Goal: Feedback & Contribution: Submit feedback/report problem

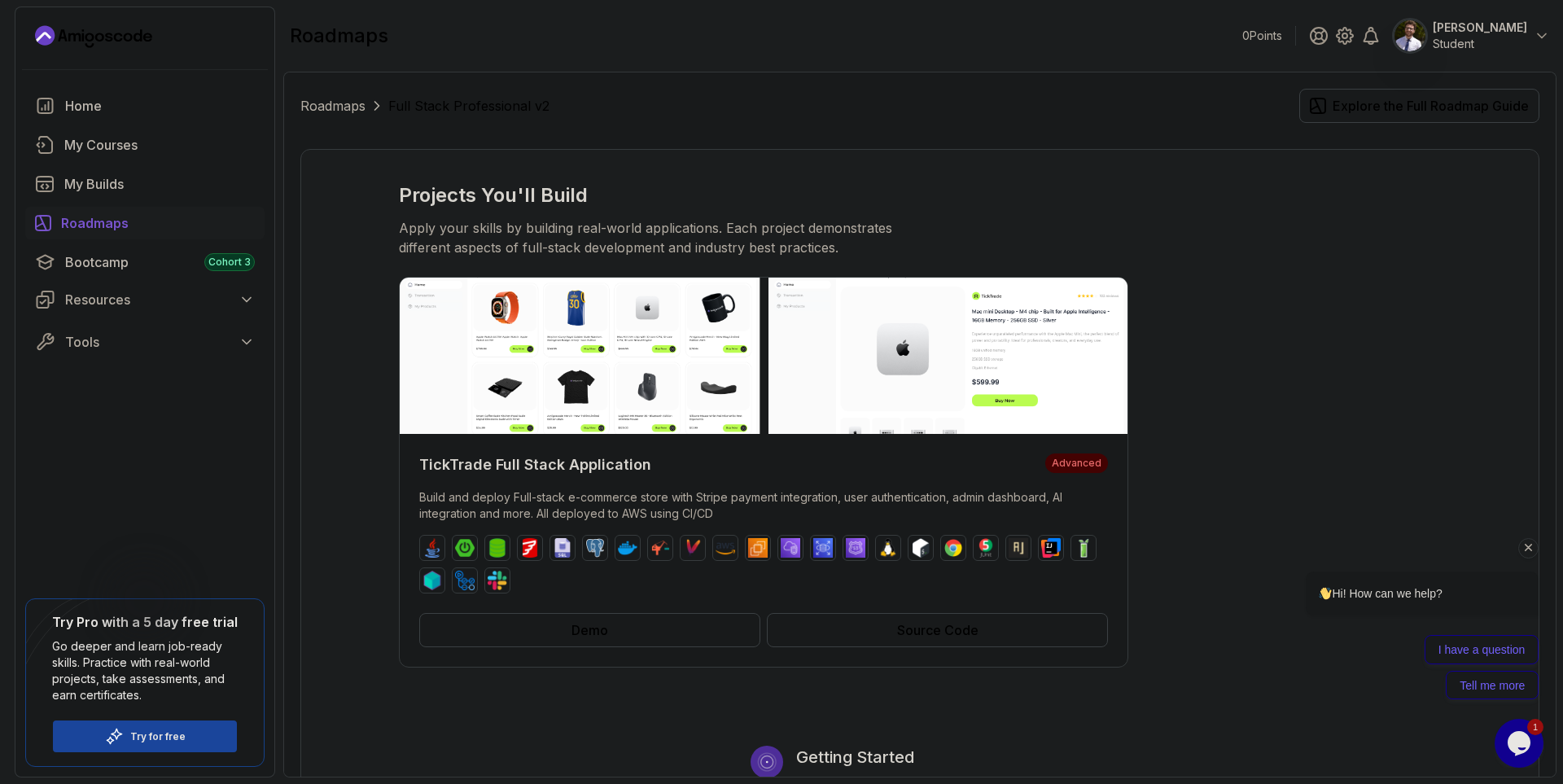
click at [1527, 554] on icon "Chat attention grabber" at bounding box center [1528, 547] width 15 height 15
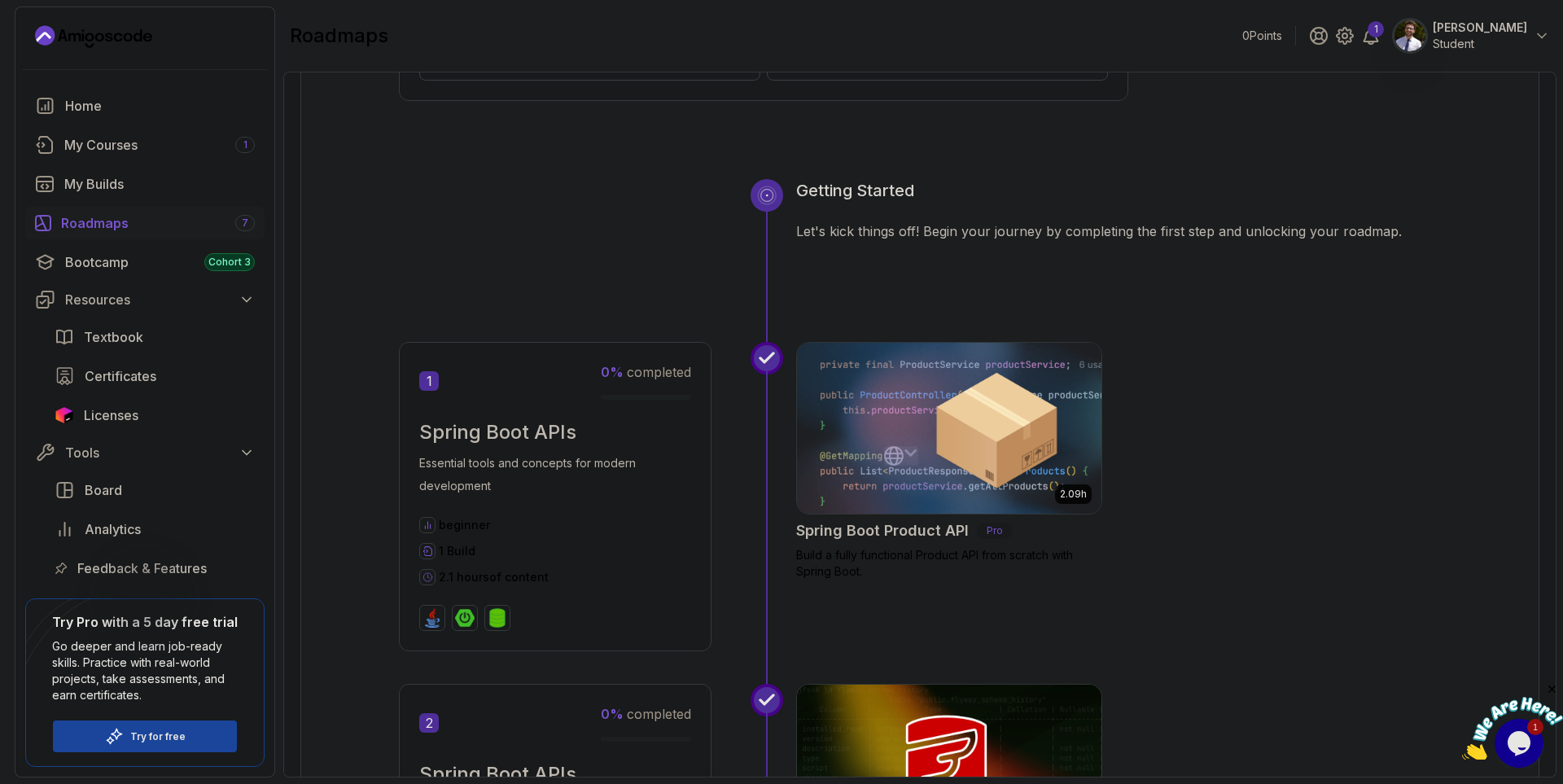
scroll to position [683, 0]
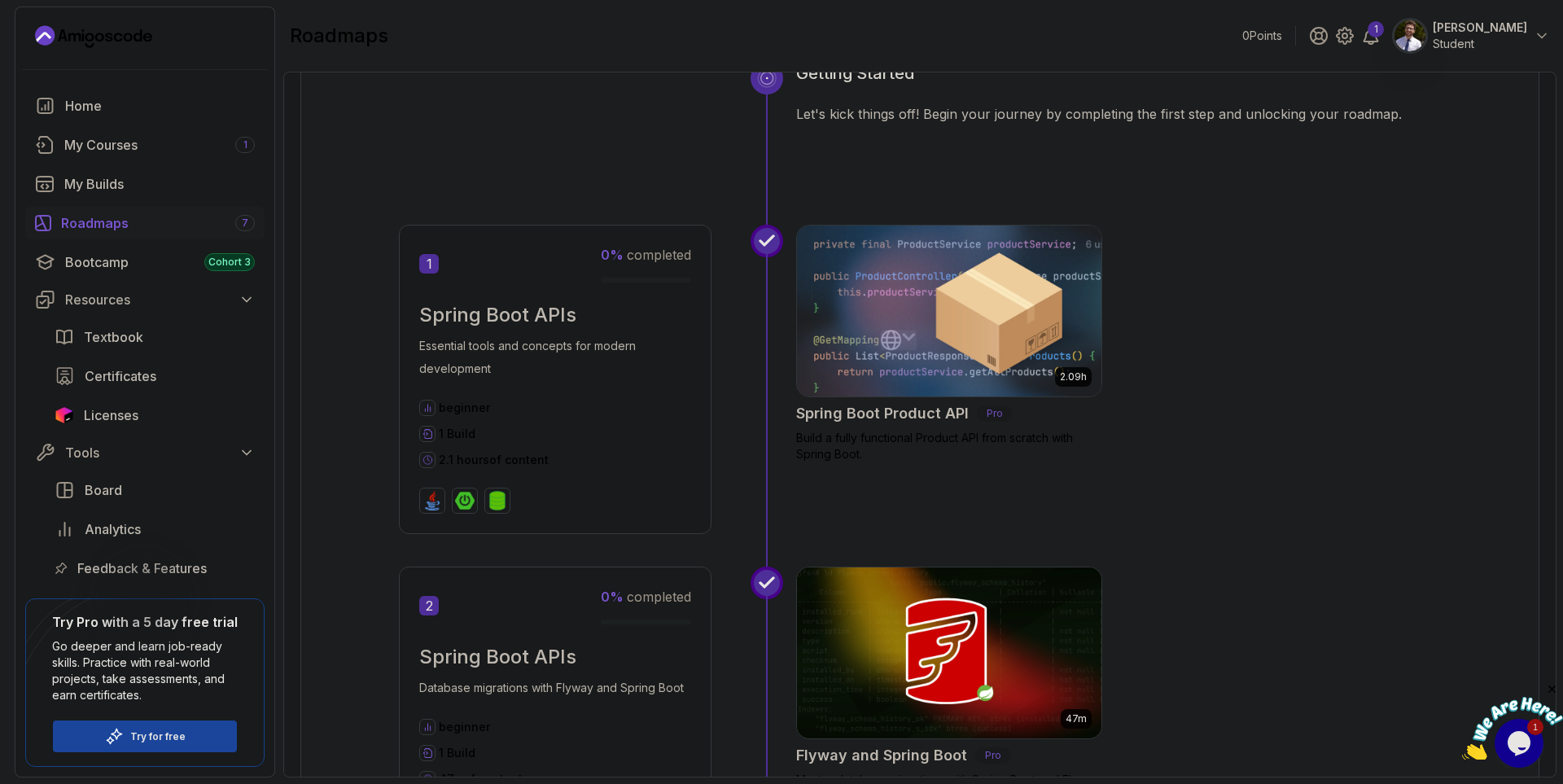
click at [935, 314] on img at bounding box center [949, 311] width 320 height 179
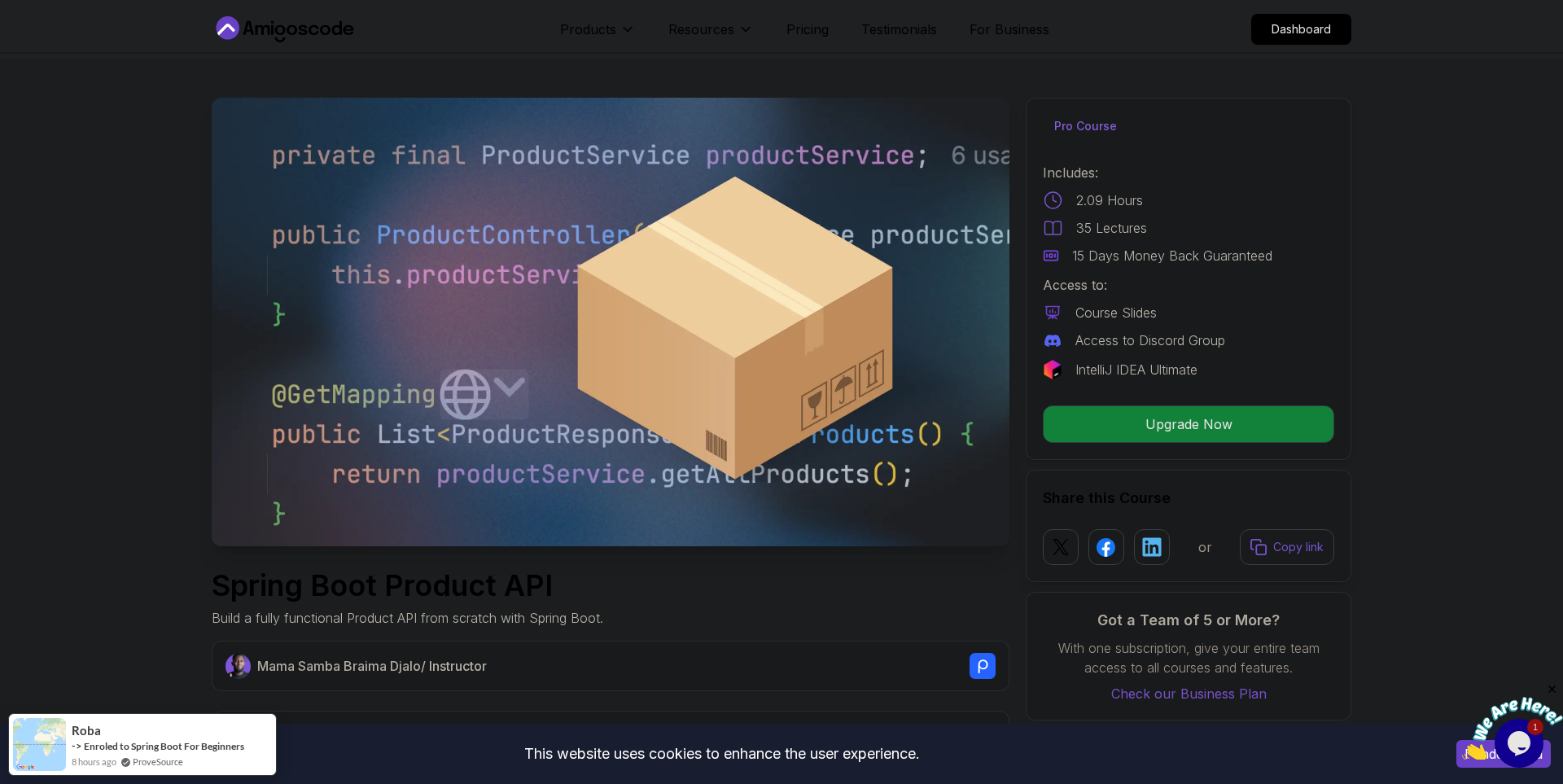
click at [833, 35] on div "Products Resources Resources Team Meet our awesome team members Blog The latest…" at bounding box center [804, 29] width 489 height 32
click at [805, 32] on p "Pricing" at bounding box center [808, 29] width 43 height 20
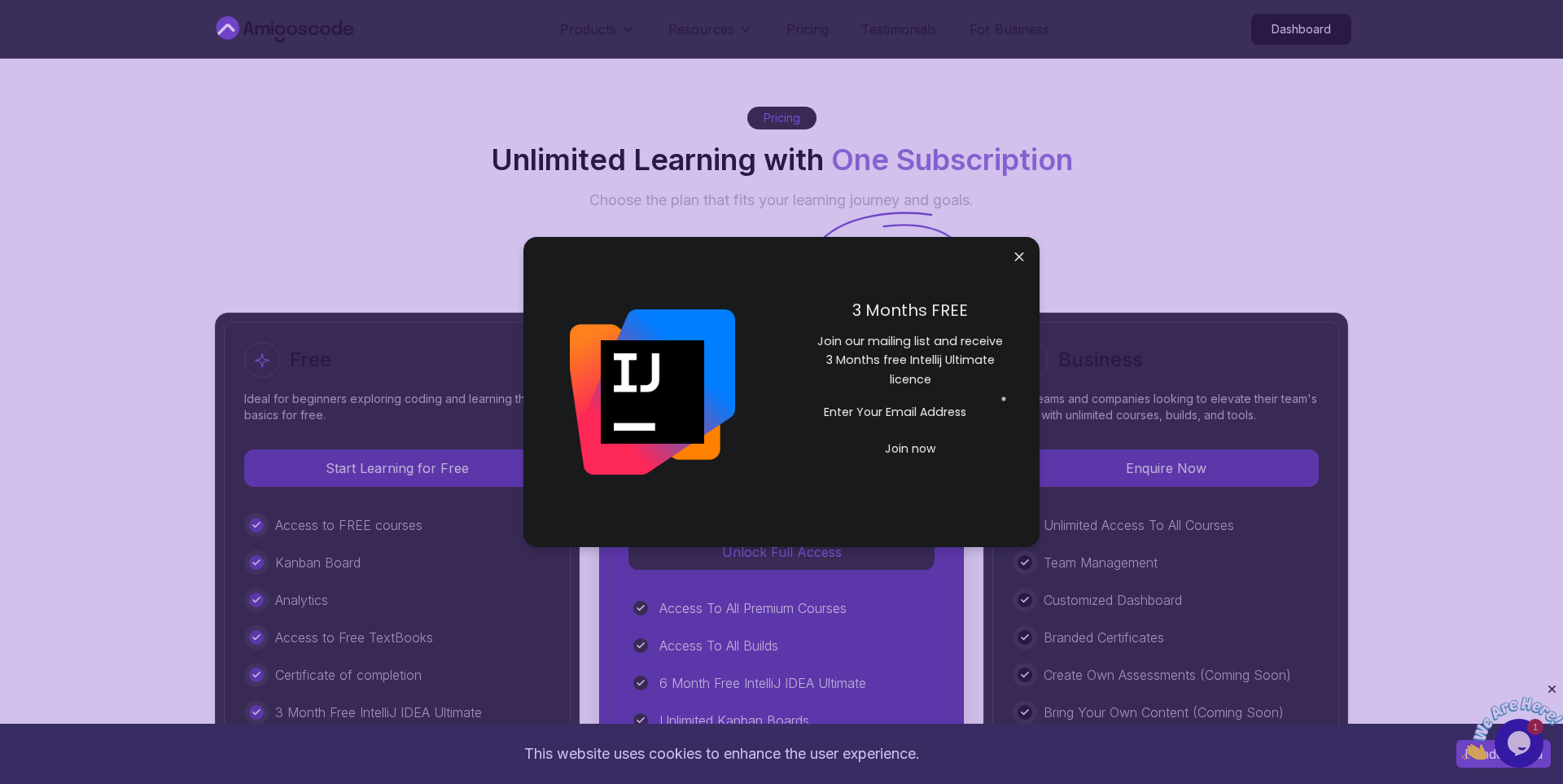
scroll to position [3900, 0]
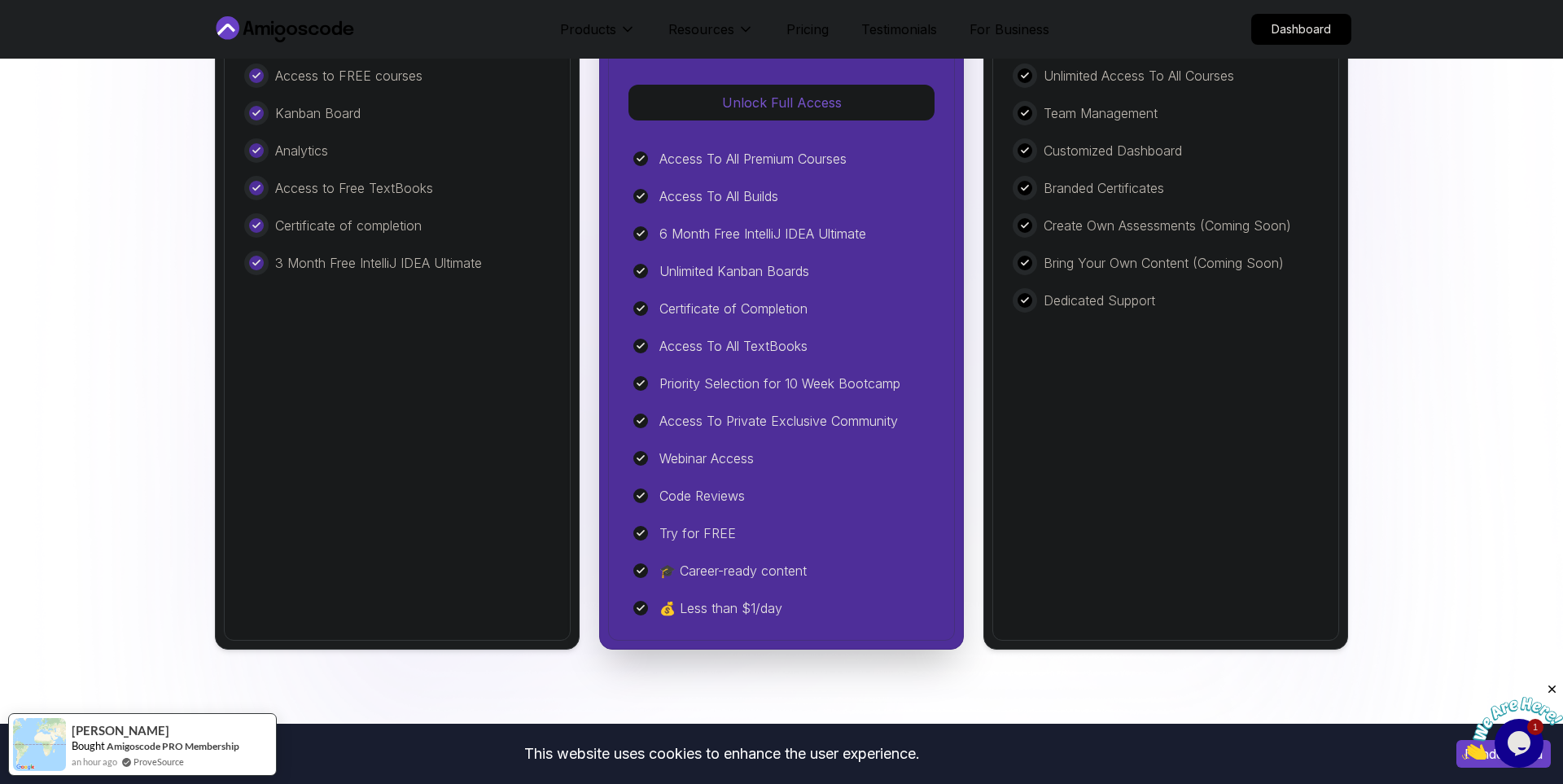
scroll to position [3788, 0]
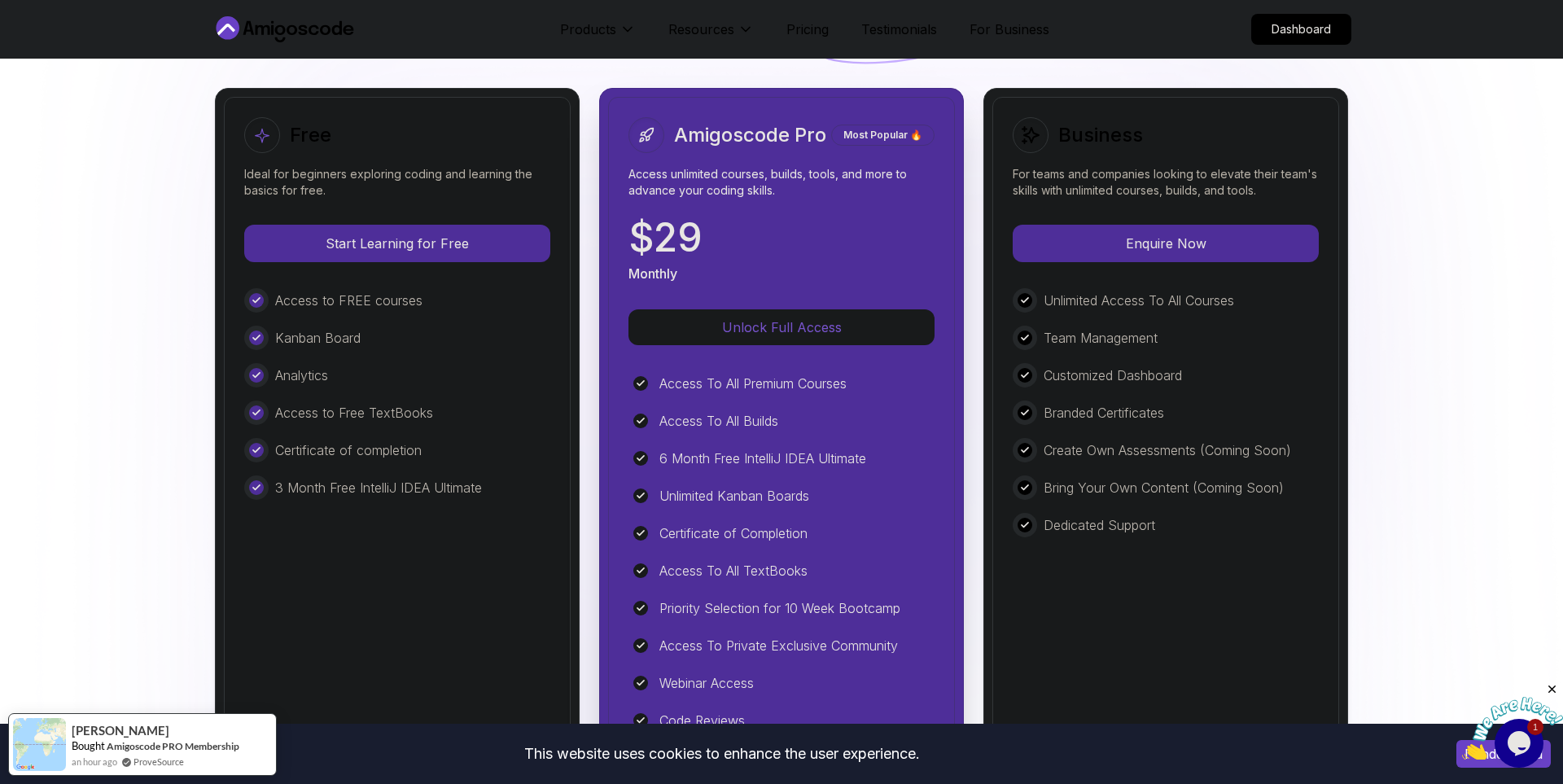
click at [1141, 296] on p "Unlimited Access To All Courses" at bounding box center [1138, 300] width 190 height 20
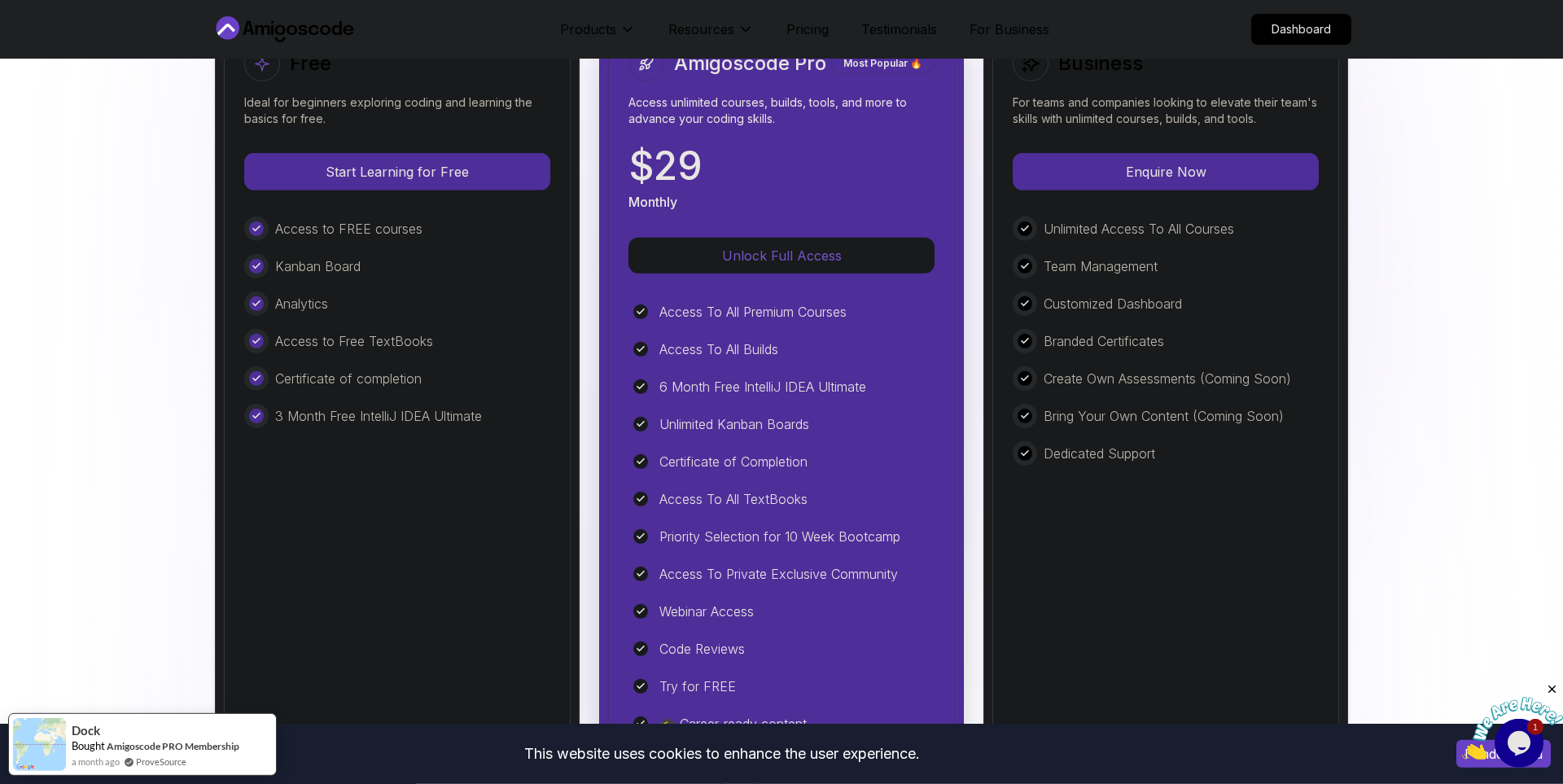
scroll to position [3900, 0]
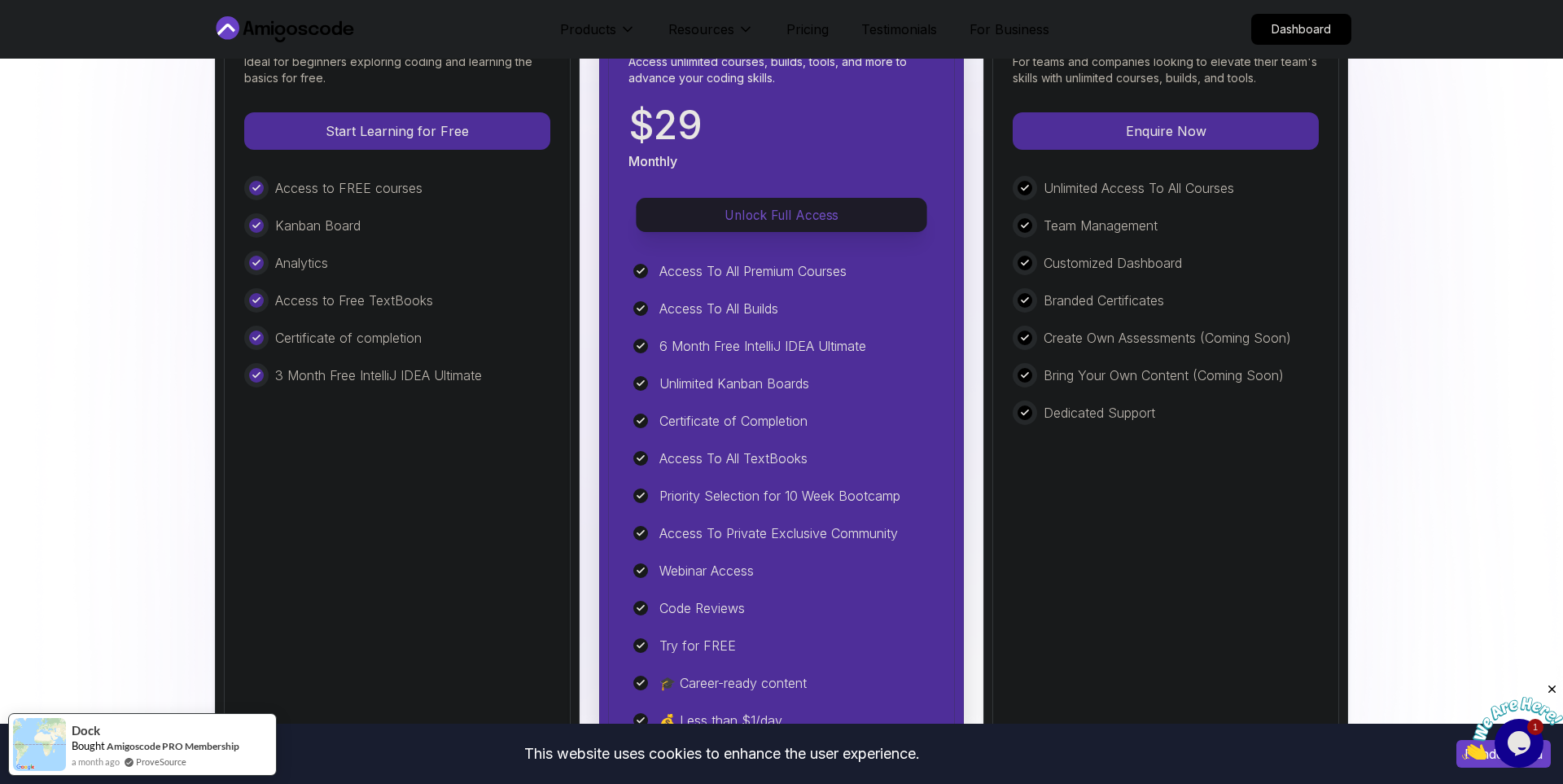
click at [784, 215] on p "Unlock Full Access" at bounding box center [782, 215] width 254 height 19
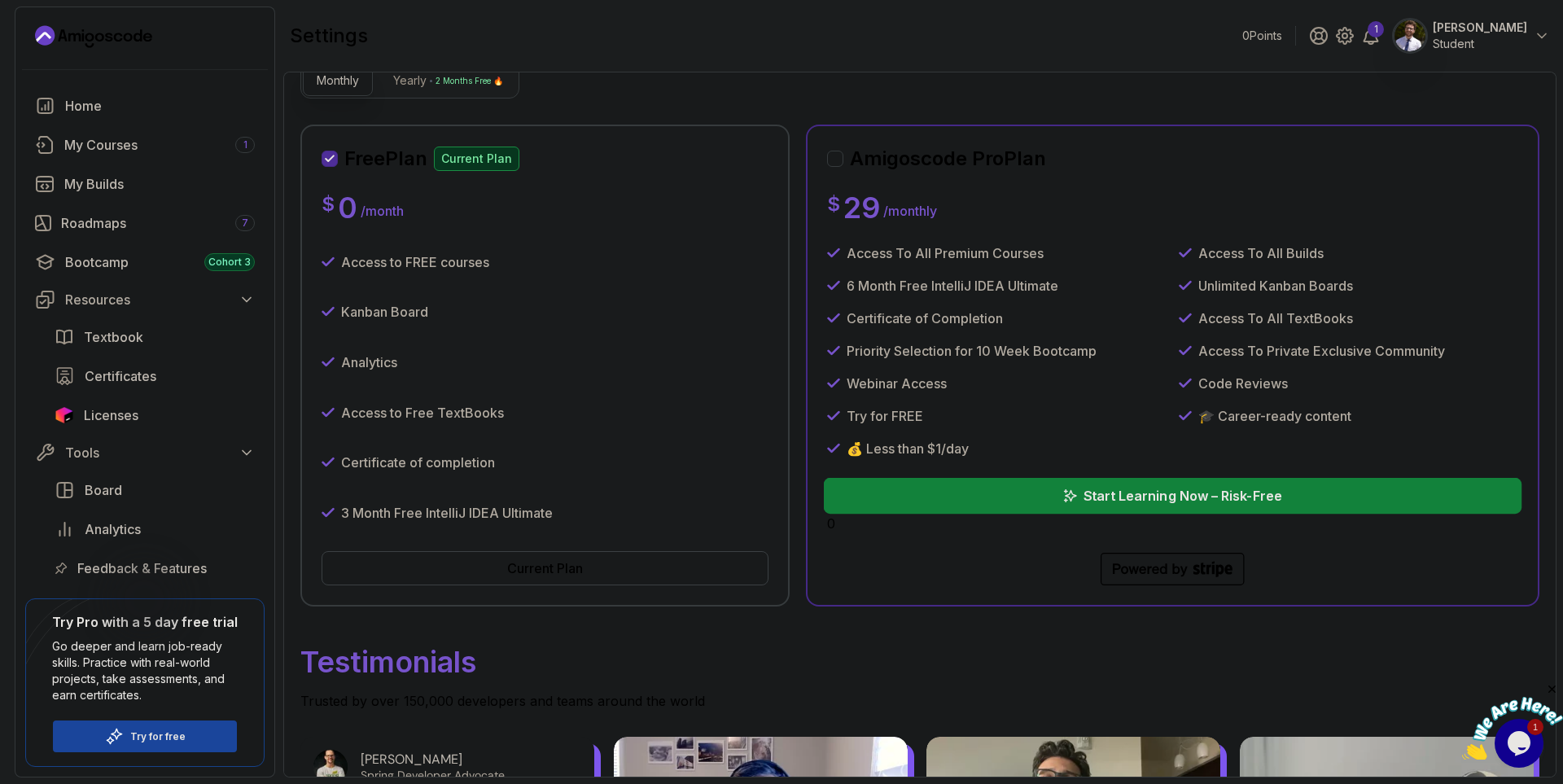
scroll to position [148, 0]
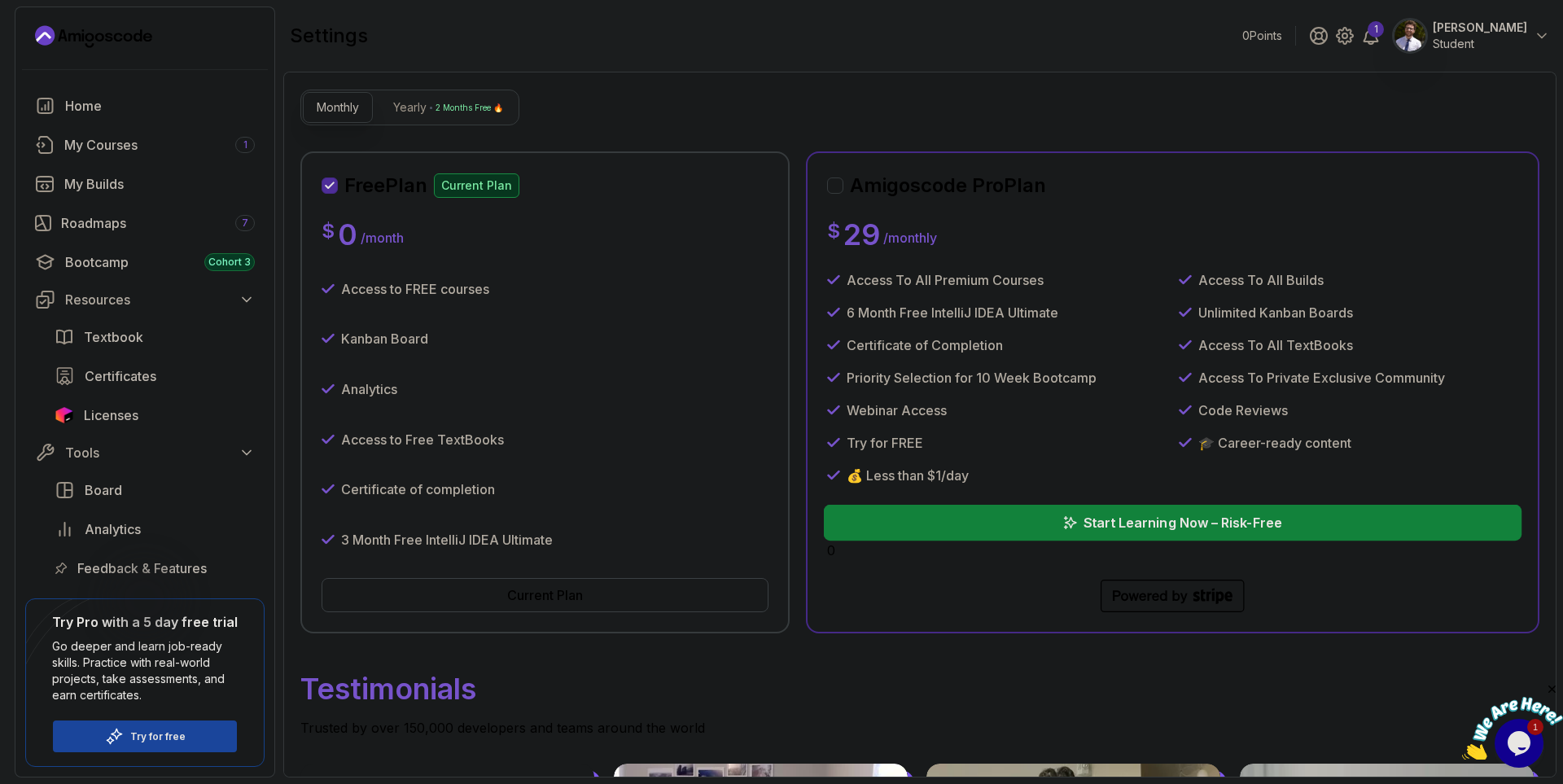
click at [1277, 526] on p "Start Learning Now – Risk-Free" at bounding box center [1182, 522] width 199 height 20
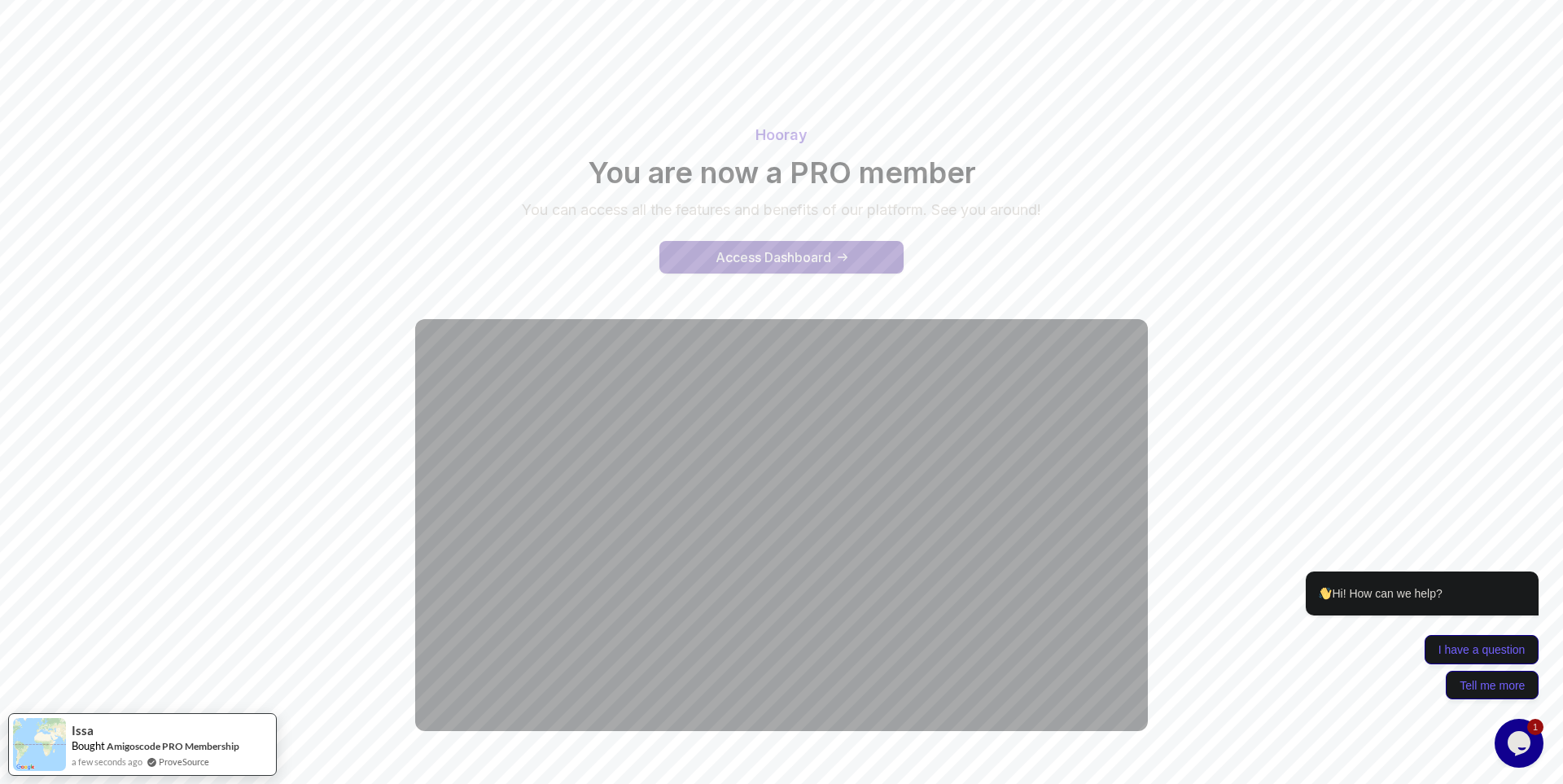
click at [837, 262] on button "Access Dashboard" at bounding box center [782, 257] width 244 height 32
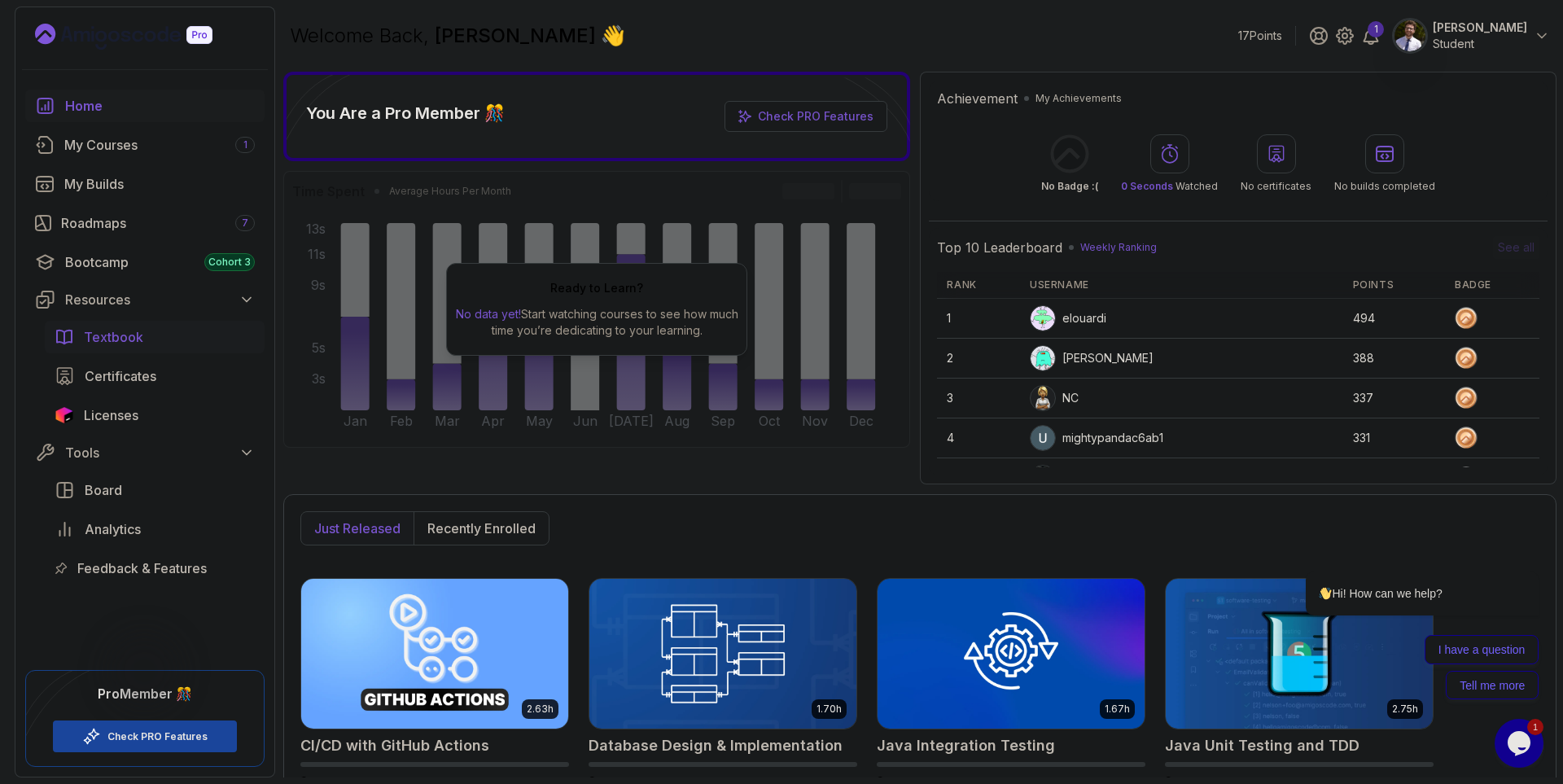
click at [142, 350] on link "Textbook" at bounding box center [154, 337] width 220 height 32
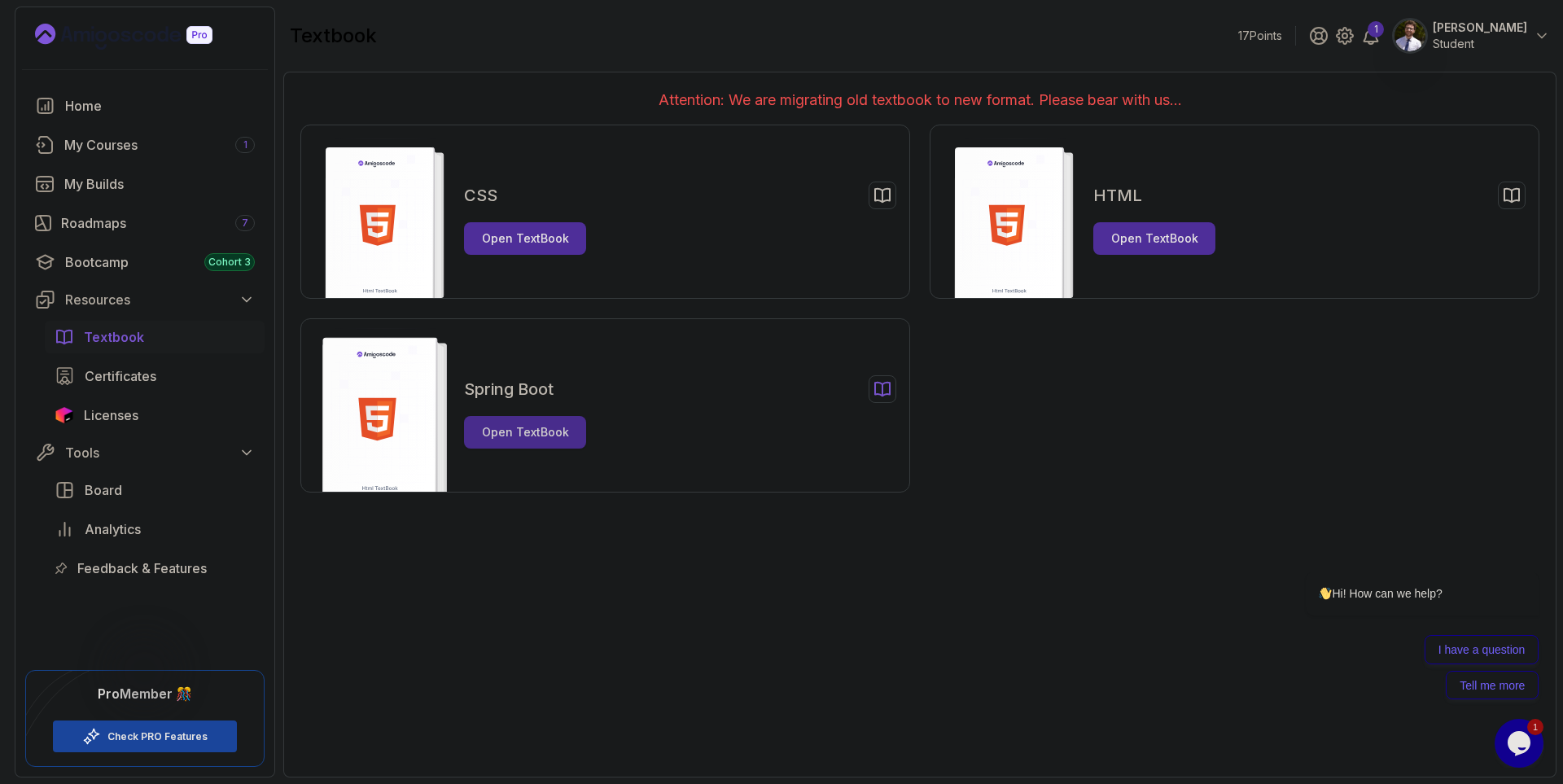
click at [565, 436] on div "Open TextBook" at bounding box center [526, 432] width 87 height 16
click at [566, 442] on button "Open TextBook" at bounding box center [525, 432] width 122 height 32
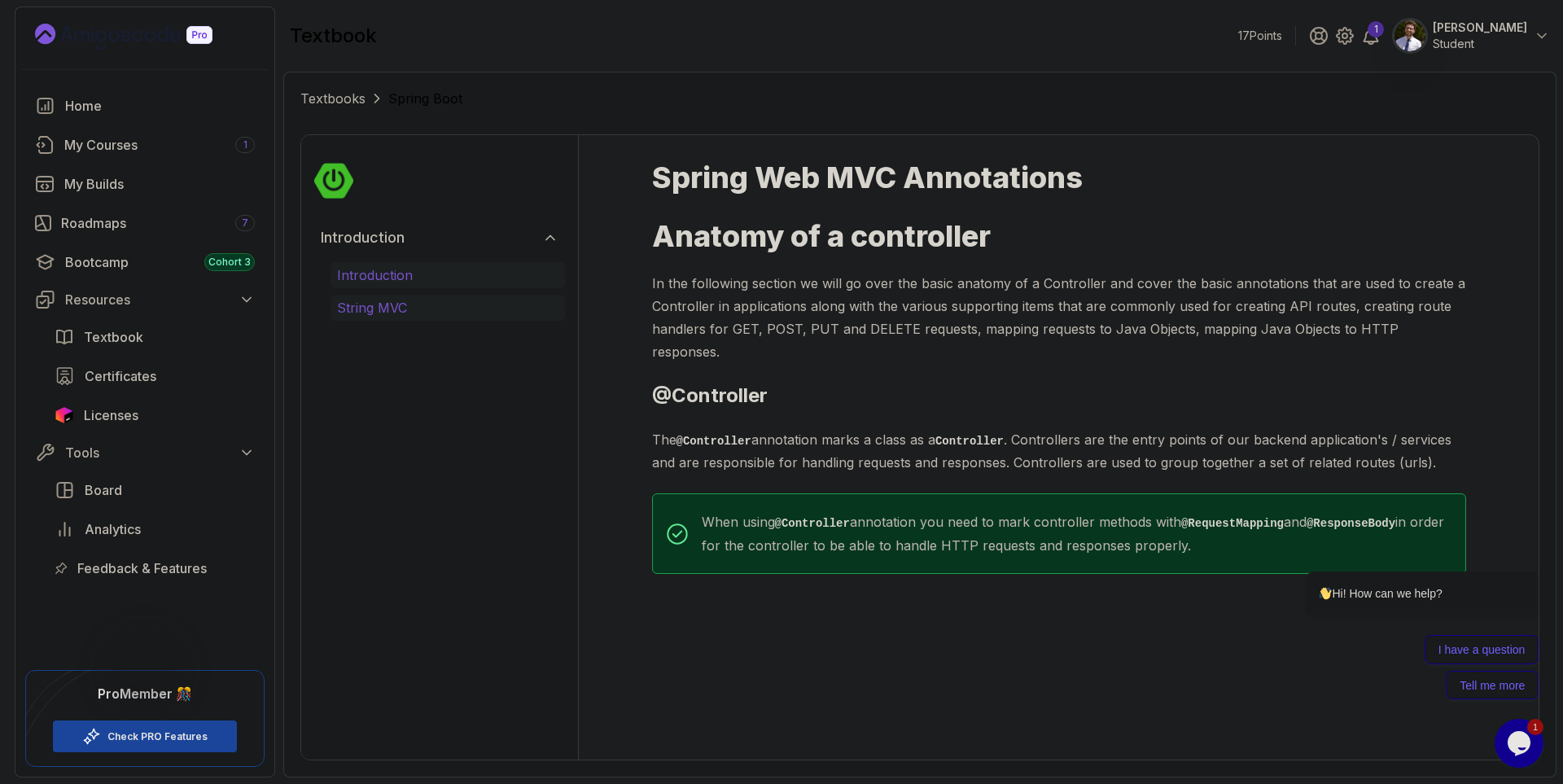
click at [472, 315] on p "String MVC" at bounding box center [447, 307] width 221 height 20
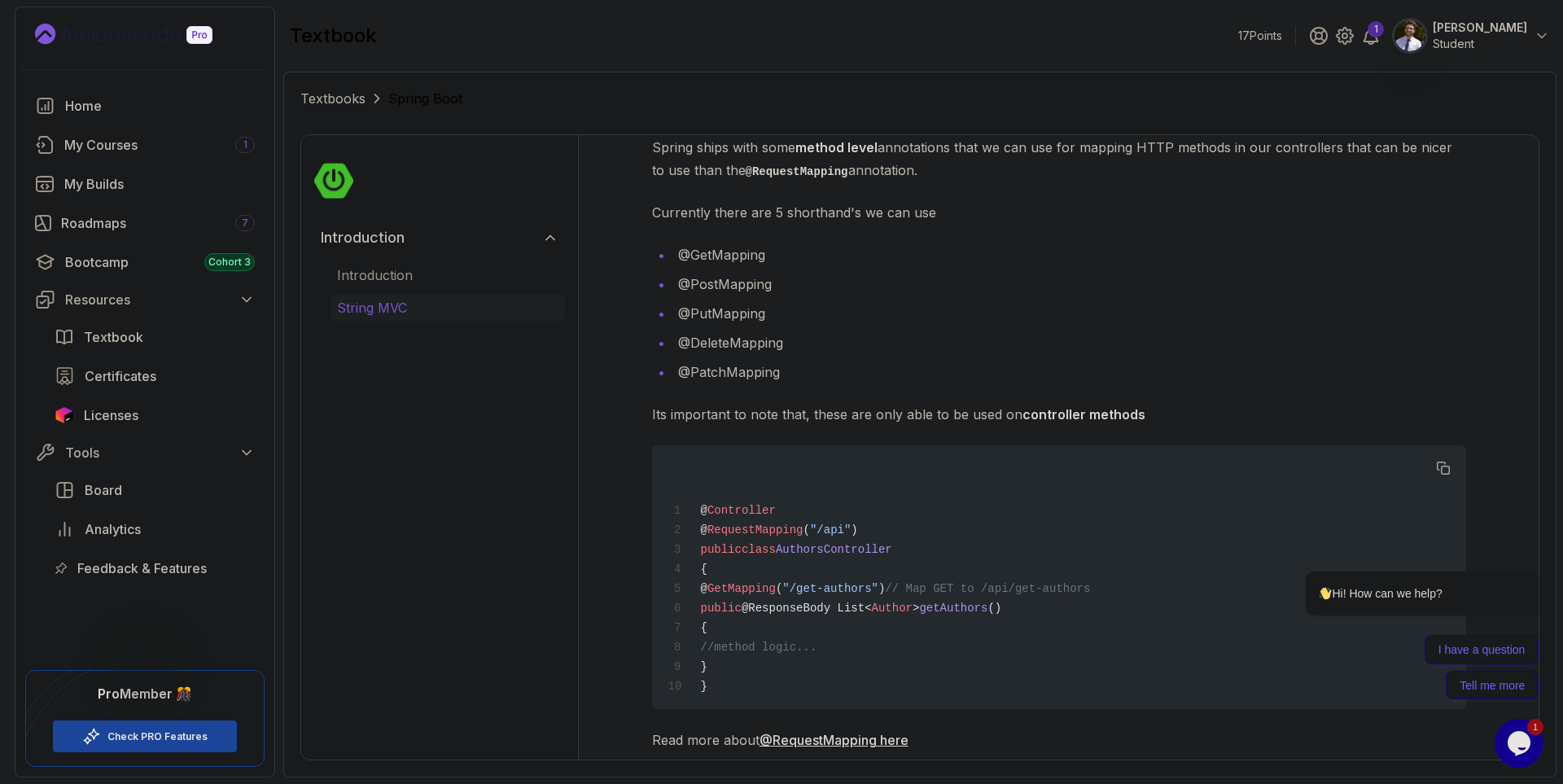
scroll to position [1563, 0]
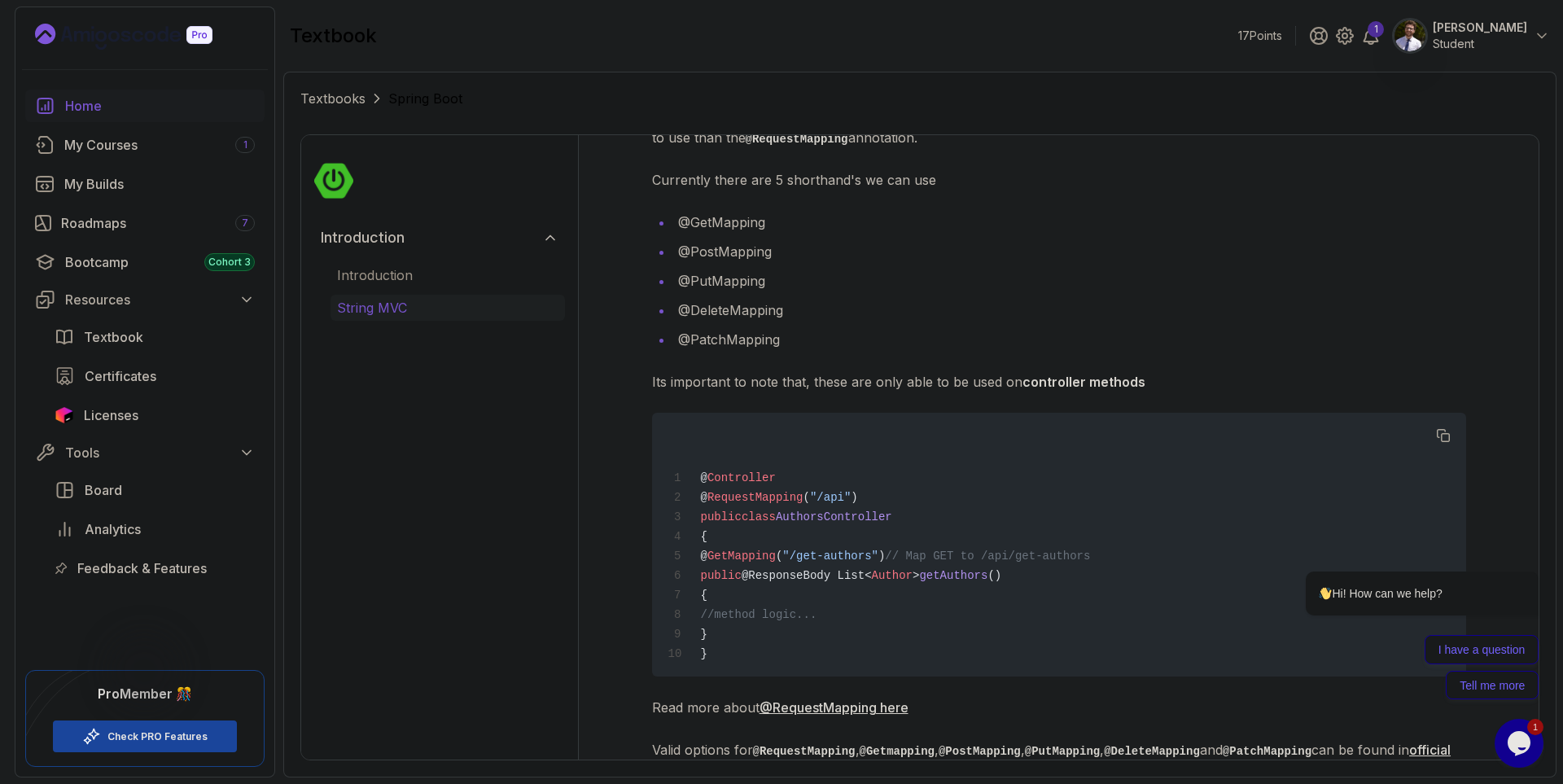
click at [113, 119] on link "Home" at bounding box center [145, 106] width 239 height 32
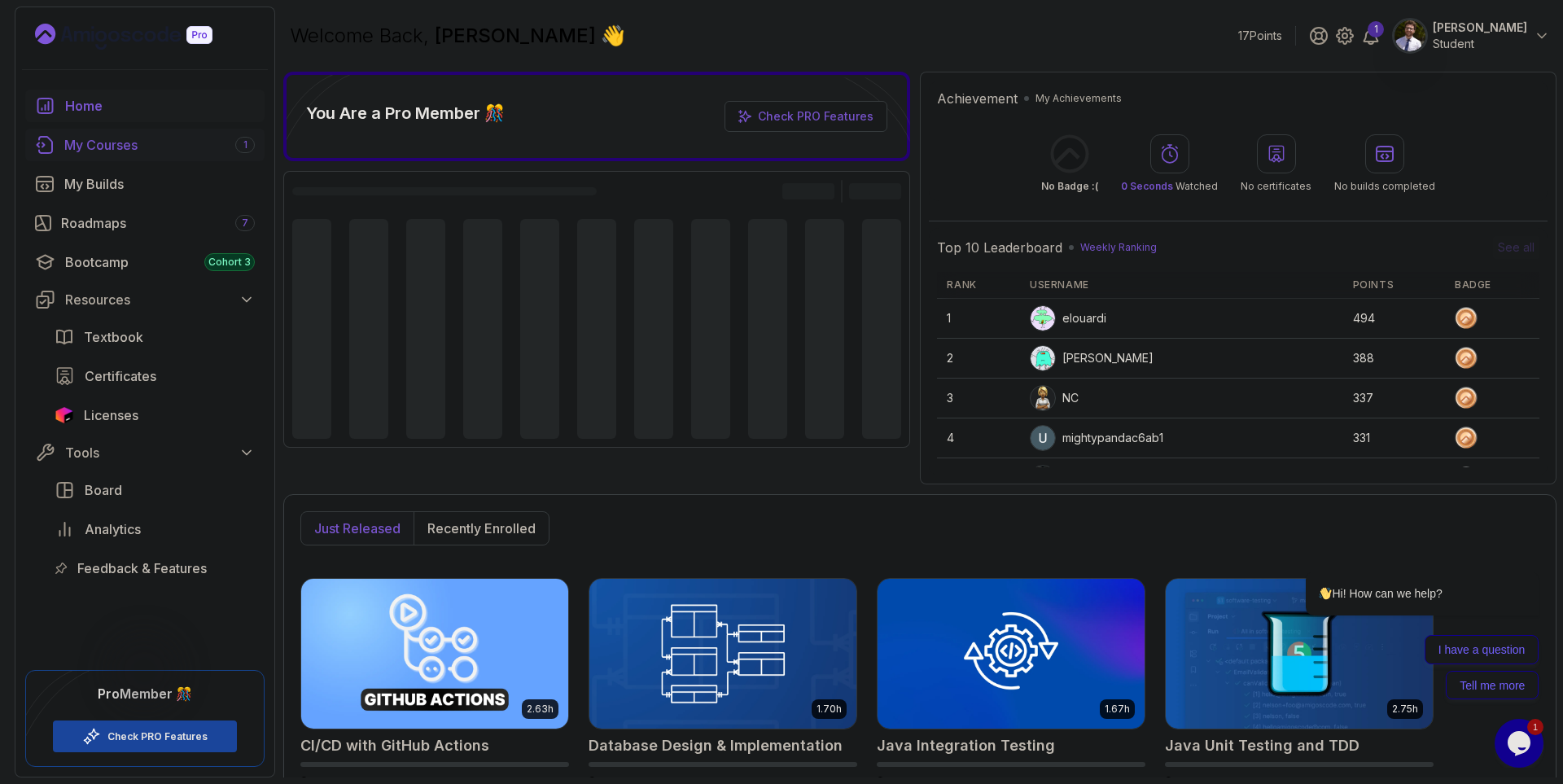
click at [141, 153] on div "My Courses 1" at bounding box center [159, 144] width 190 height 20
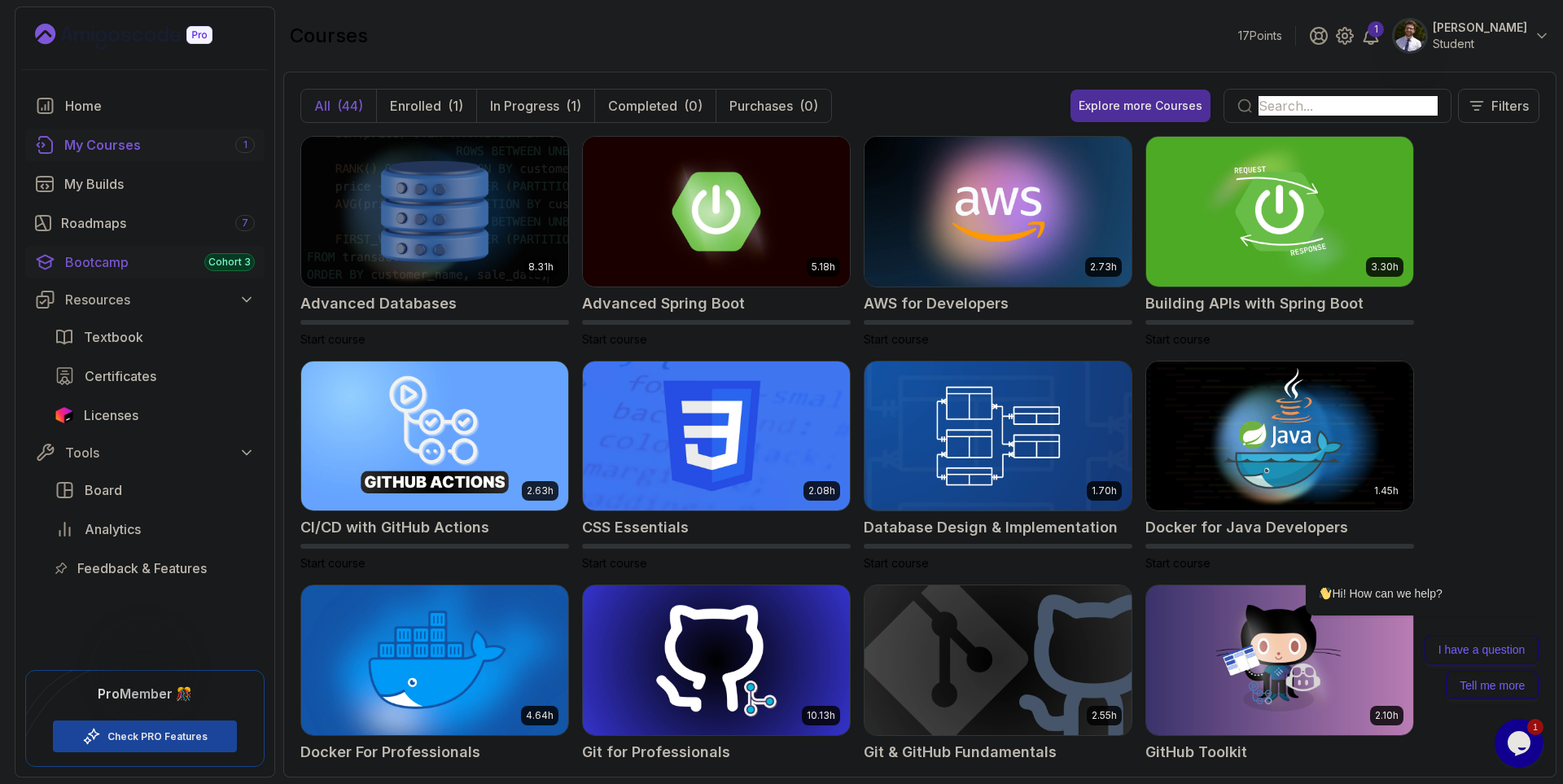
click at [126, 270] on div "Bootcamp Cohort 3" at bounding box center [160, 262] width 189 height 20
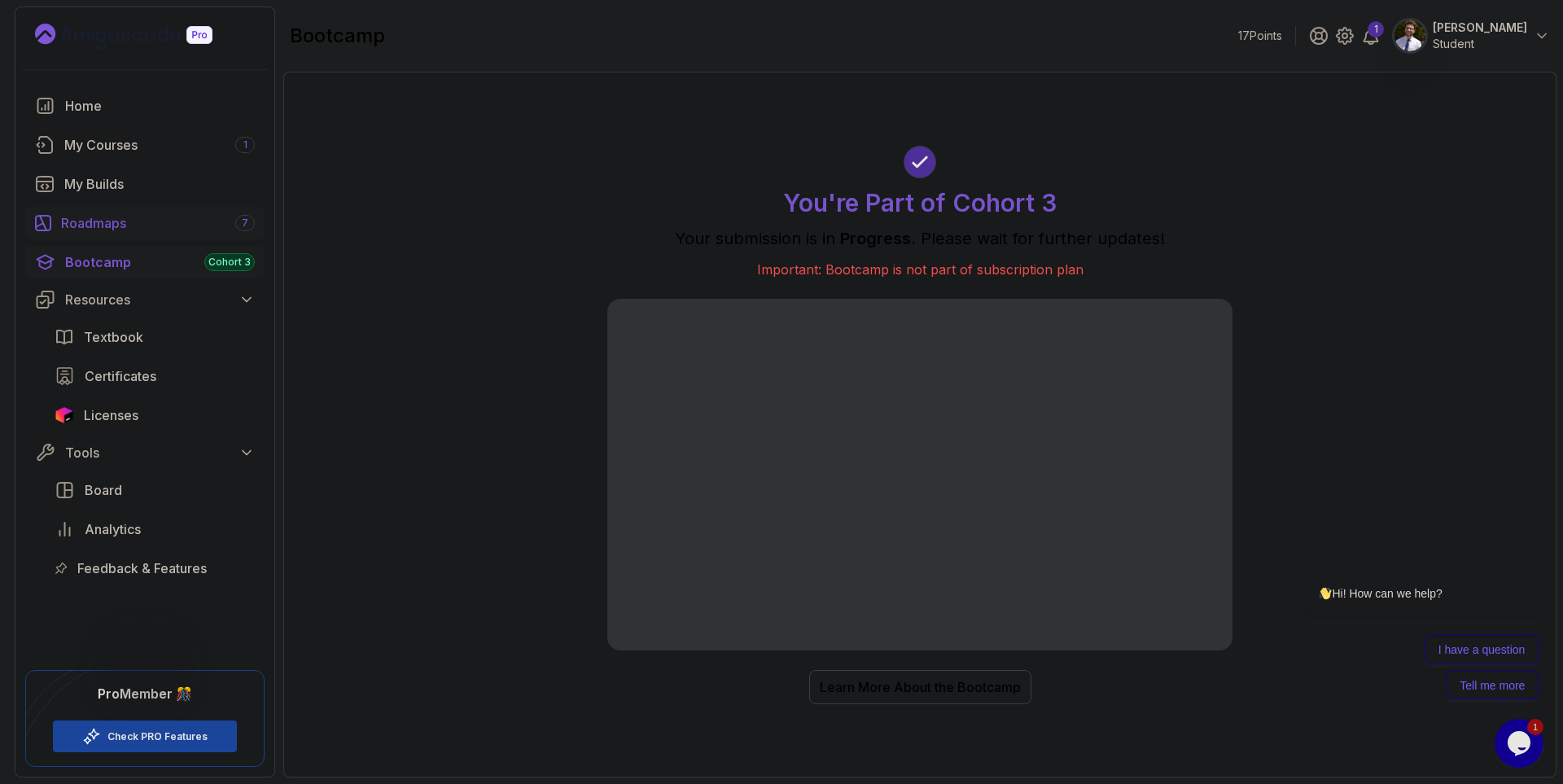
click at [112, 221] on div "Roadmaps 7" at bounding box center [158, 223] width 194 height 20
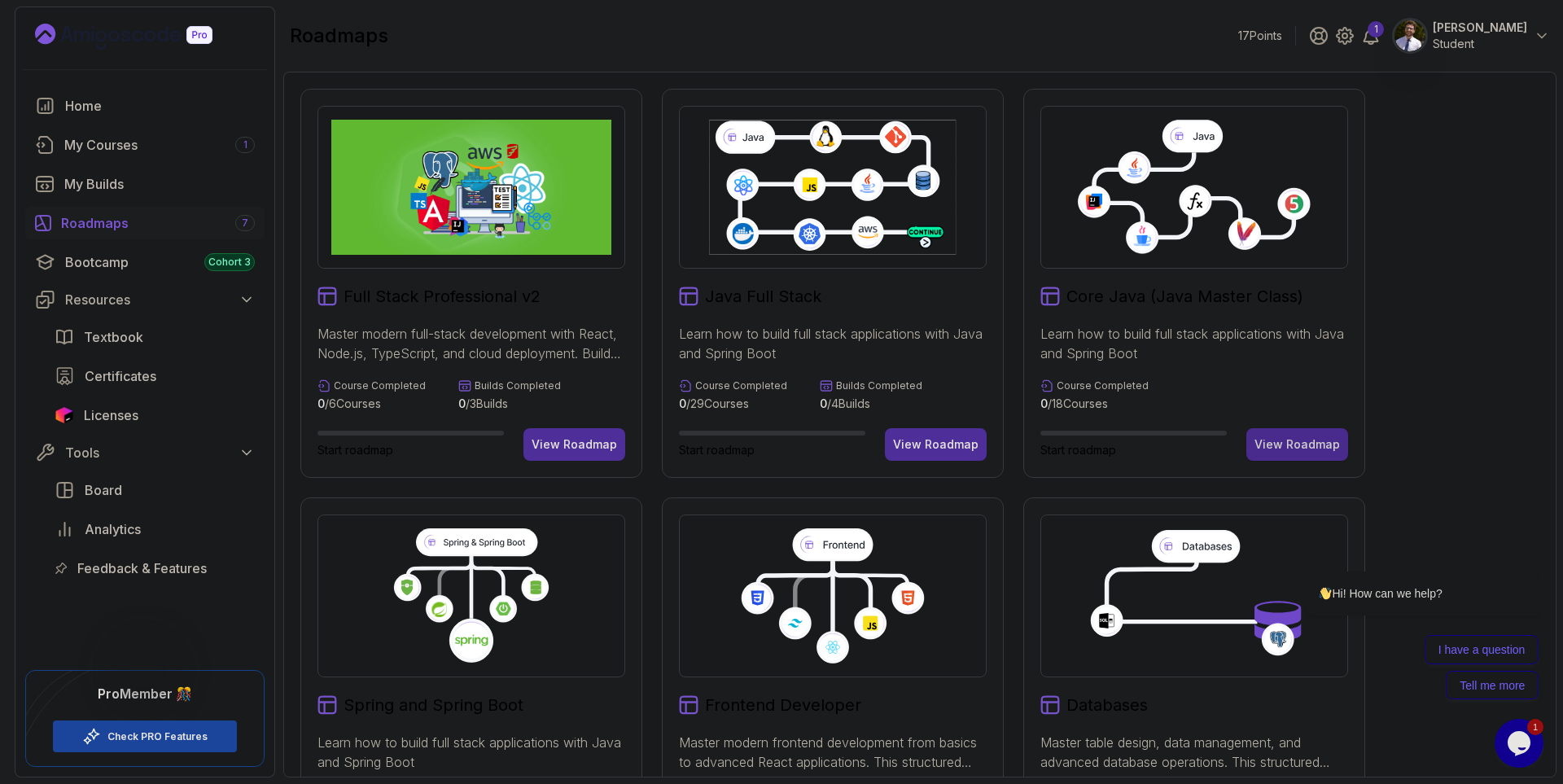
click at [1287, 436] on div "View Roadmap" at bounding box center [1297, 444] width 85 height 16
click at [1166, 196] on icon at bounding box center [1194, 194] width 200 height 84
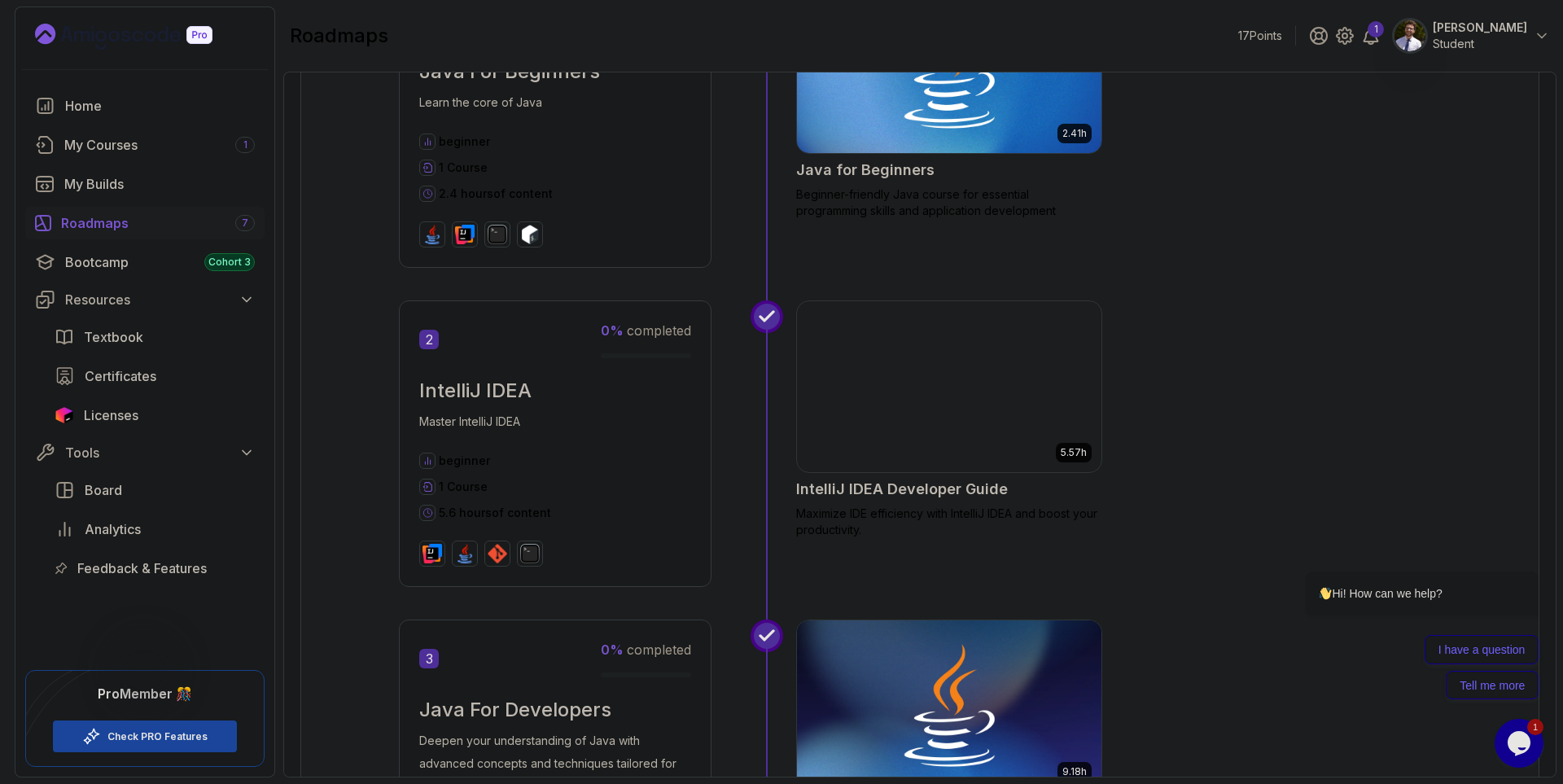
scroll to position [586, 0]
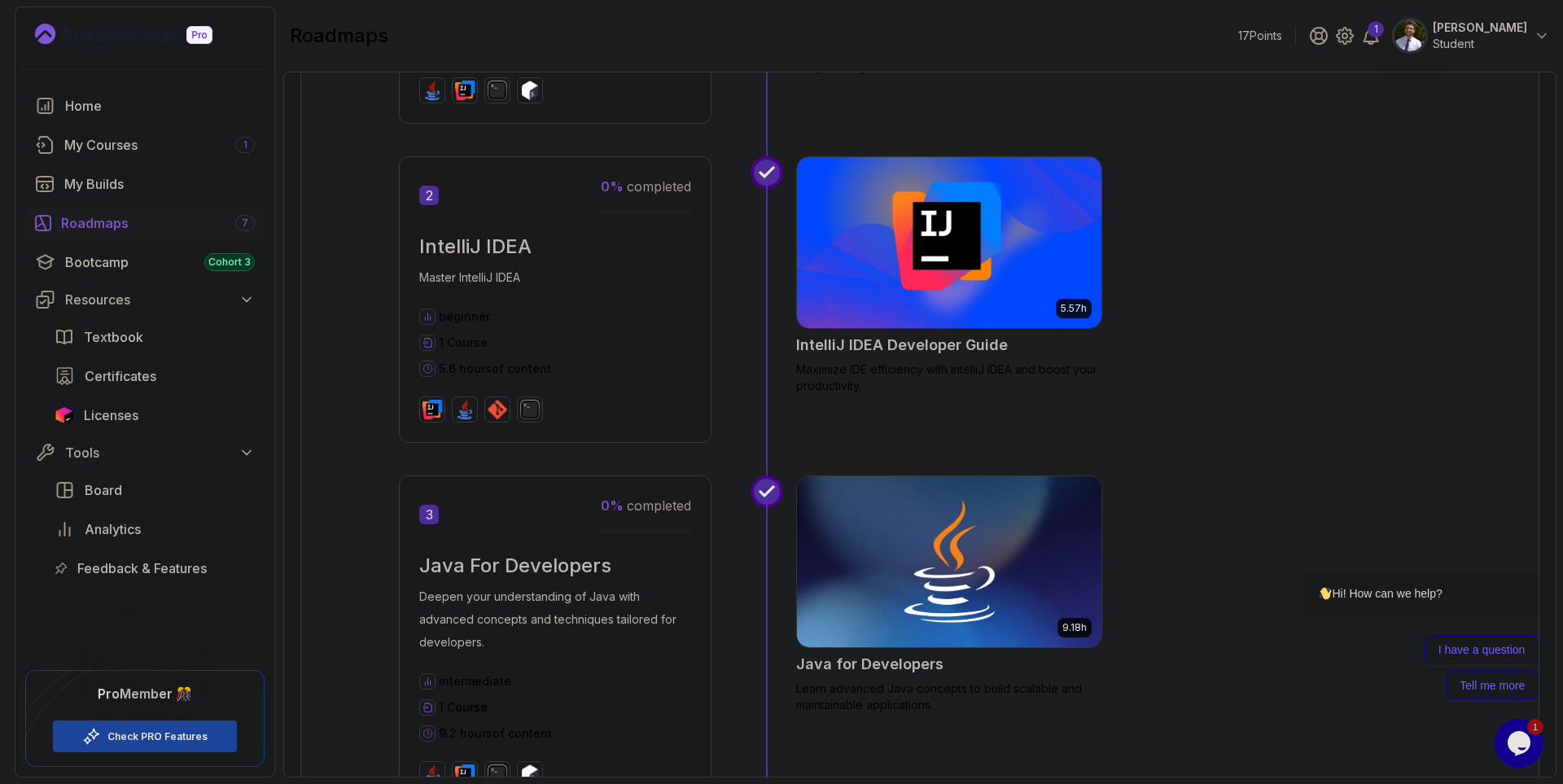
click at [963, 270] on img at bounding box center [949, 242] width 320 height 179
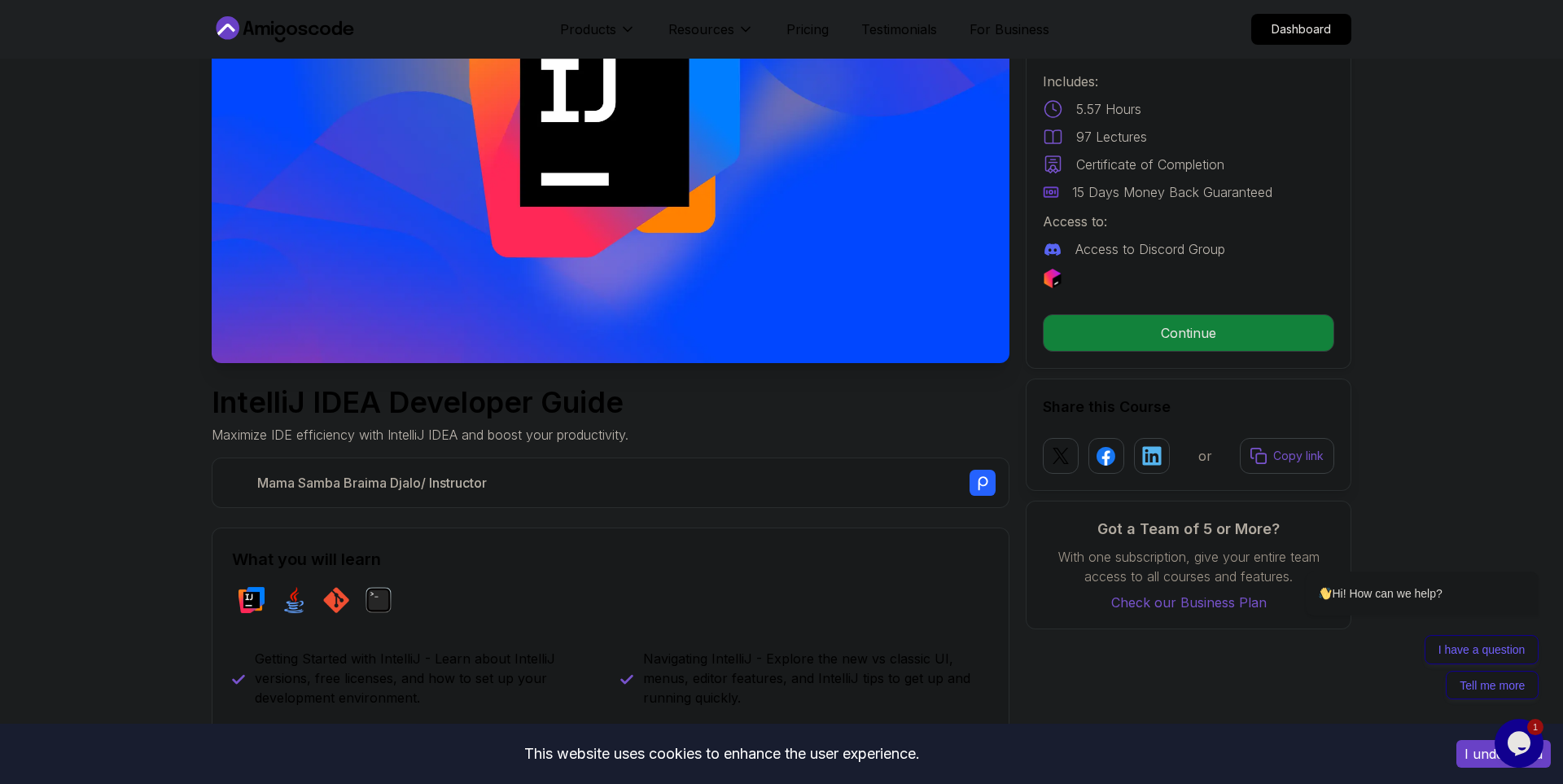
scroll to position [224, 0]
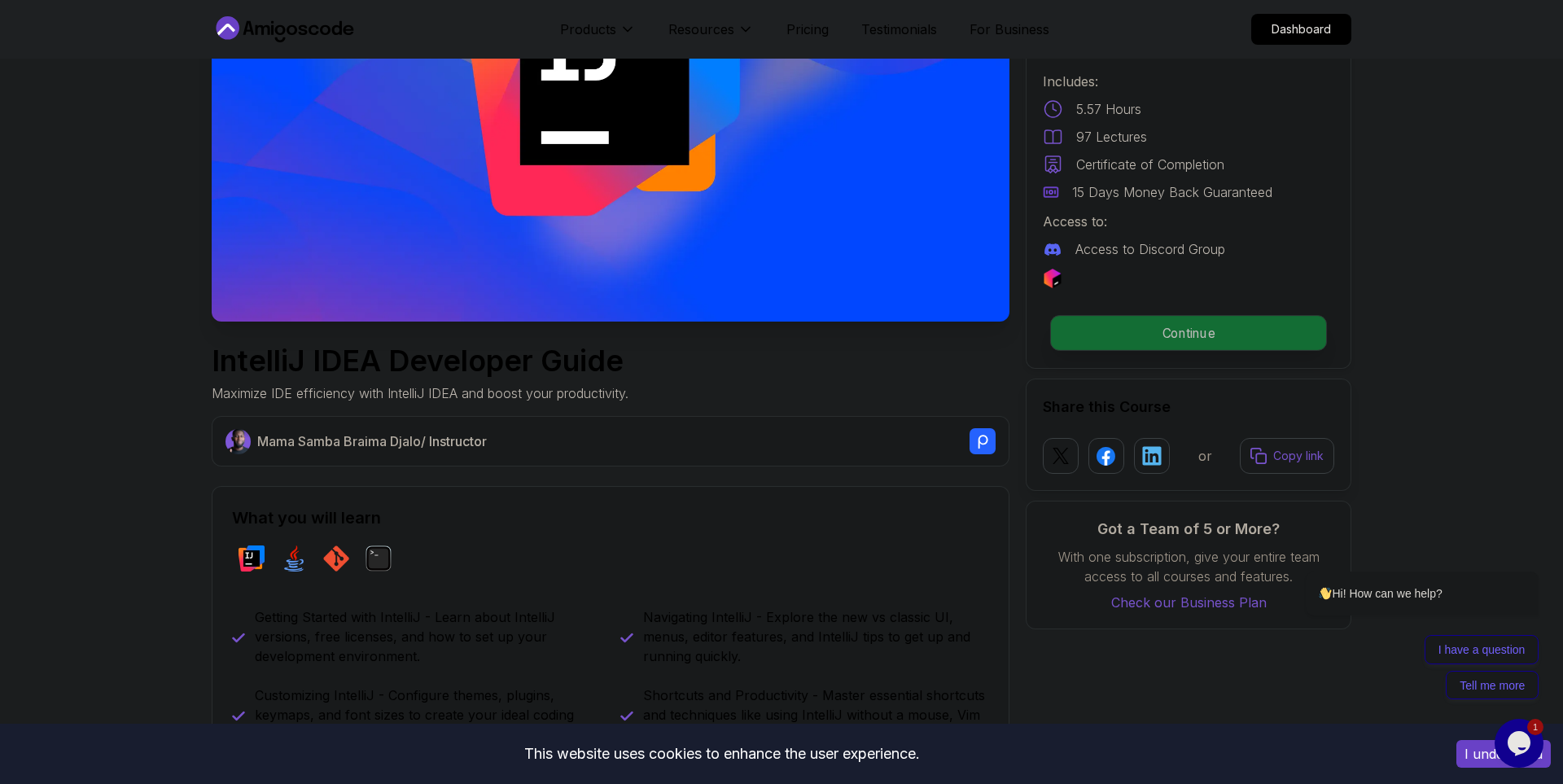
click at [1146, 342] on p "Continue" at bounding box center [1188, 333] width 275 height 34
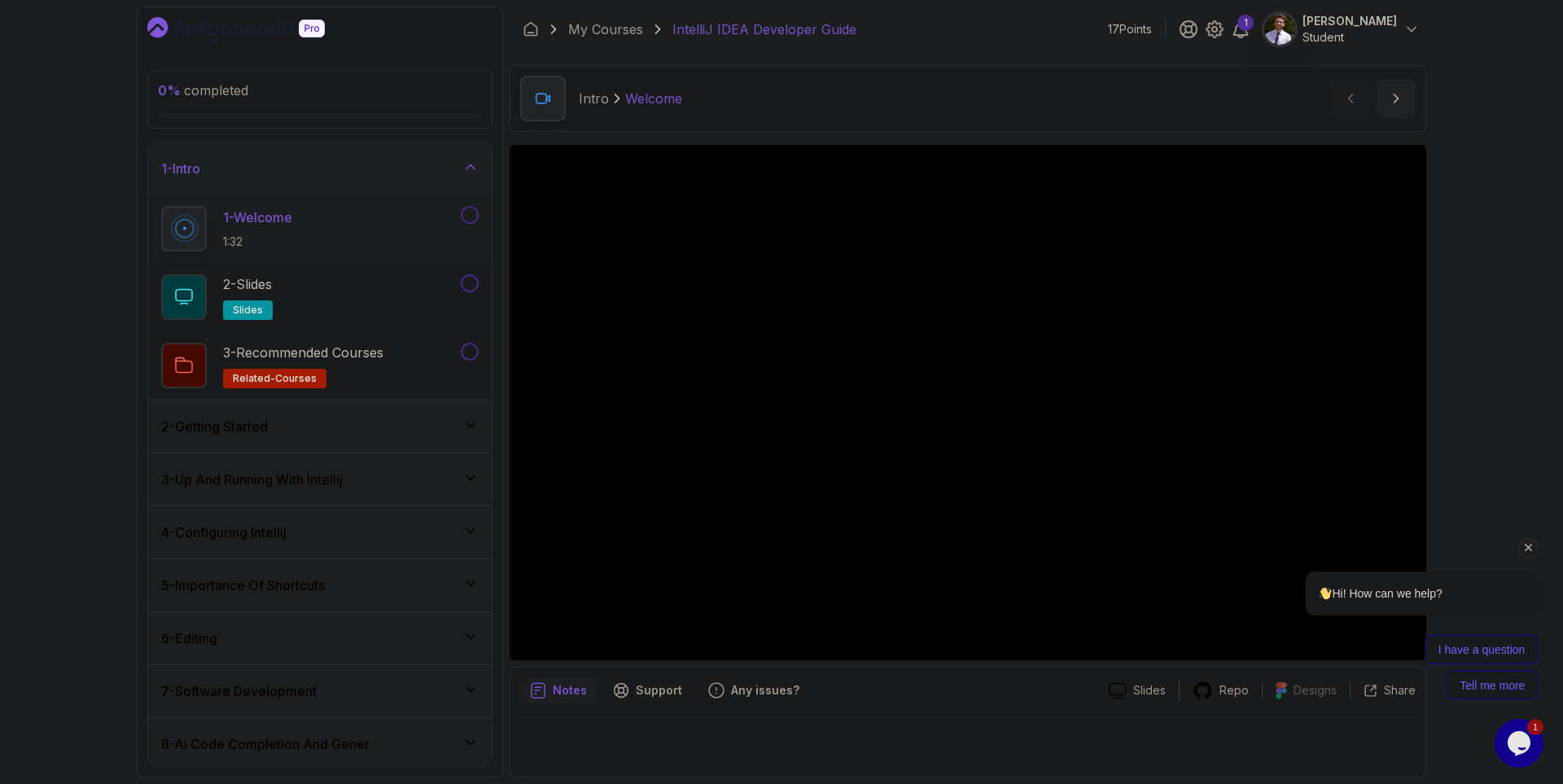
click at [1533, 555] on icon "Chat attention grabber" at bounding box center [1528, 547] width 15 height 15
click at [1513, 735] on img at bounding box center [1512, 729] width 101 height 64
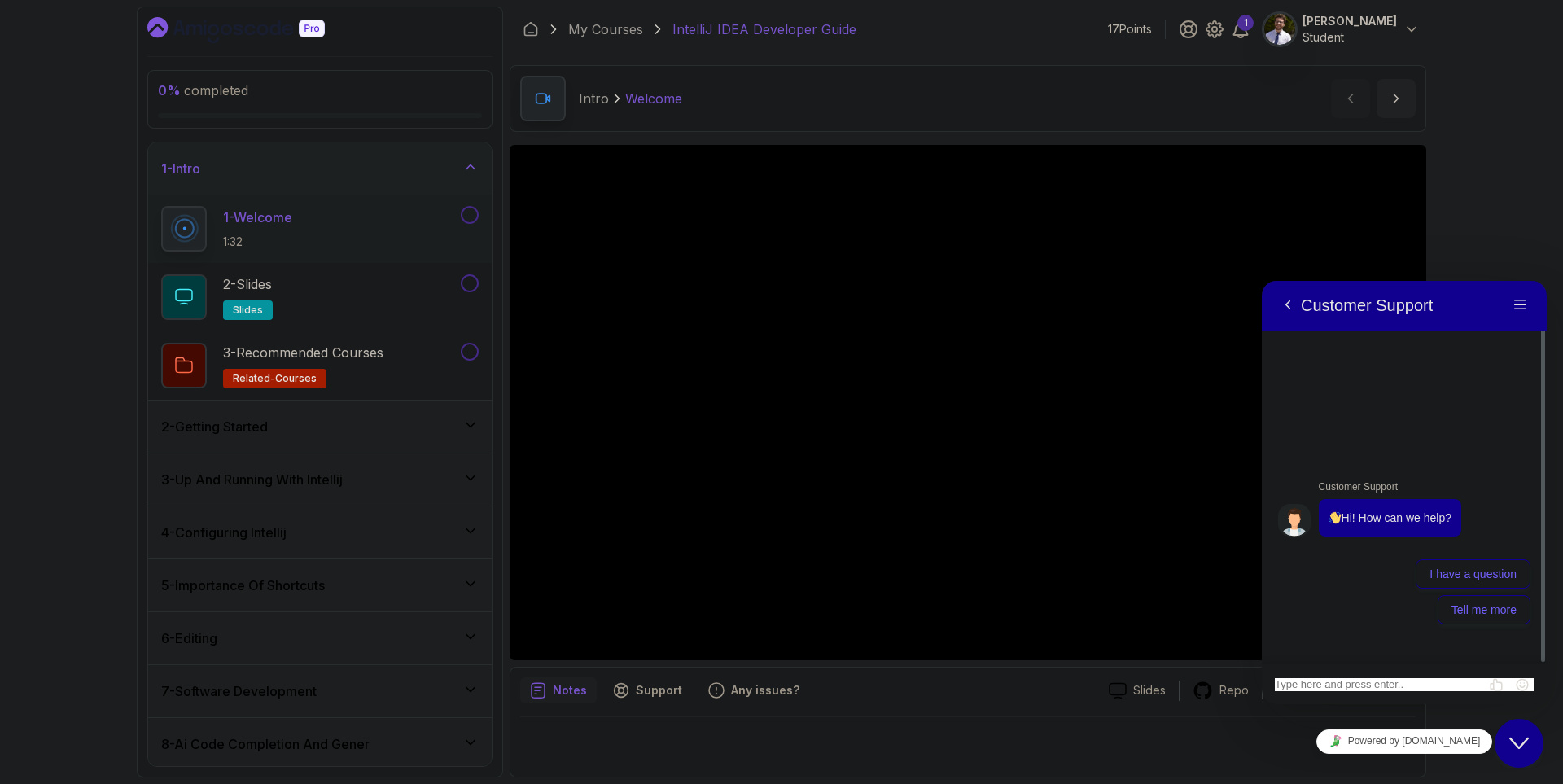
click at [1262, 281] on textarea at bounding box center [1262, 281] width 0 height 0
type textarea "there's a player error"
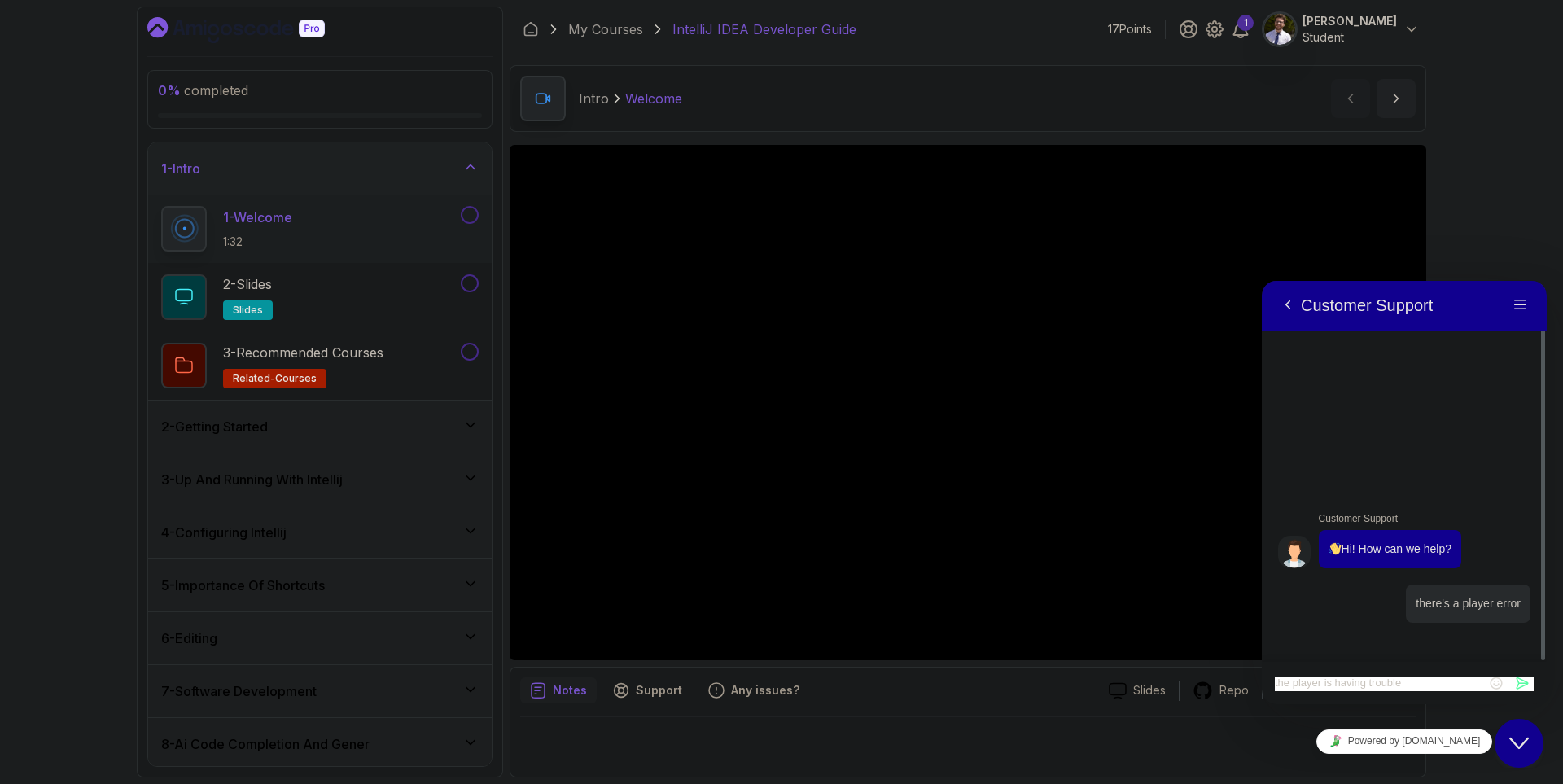
type textarea "the player is having trouble"
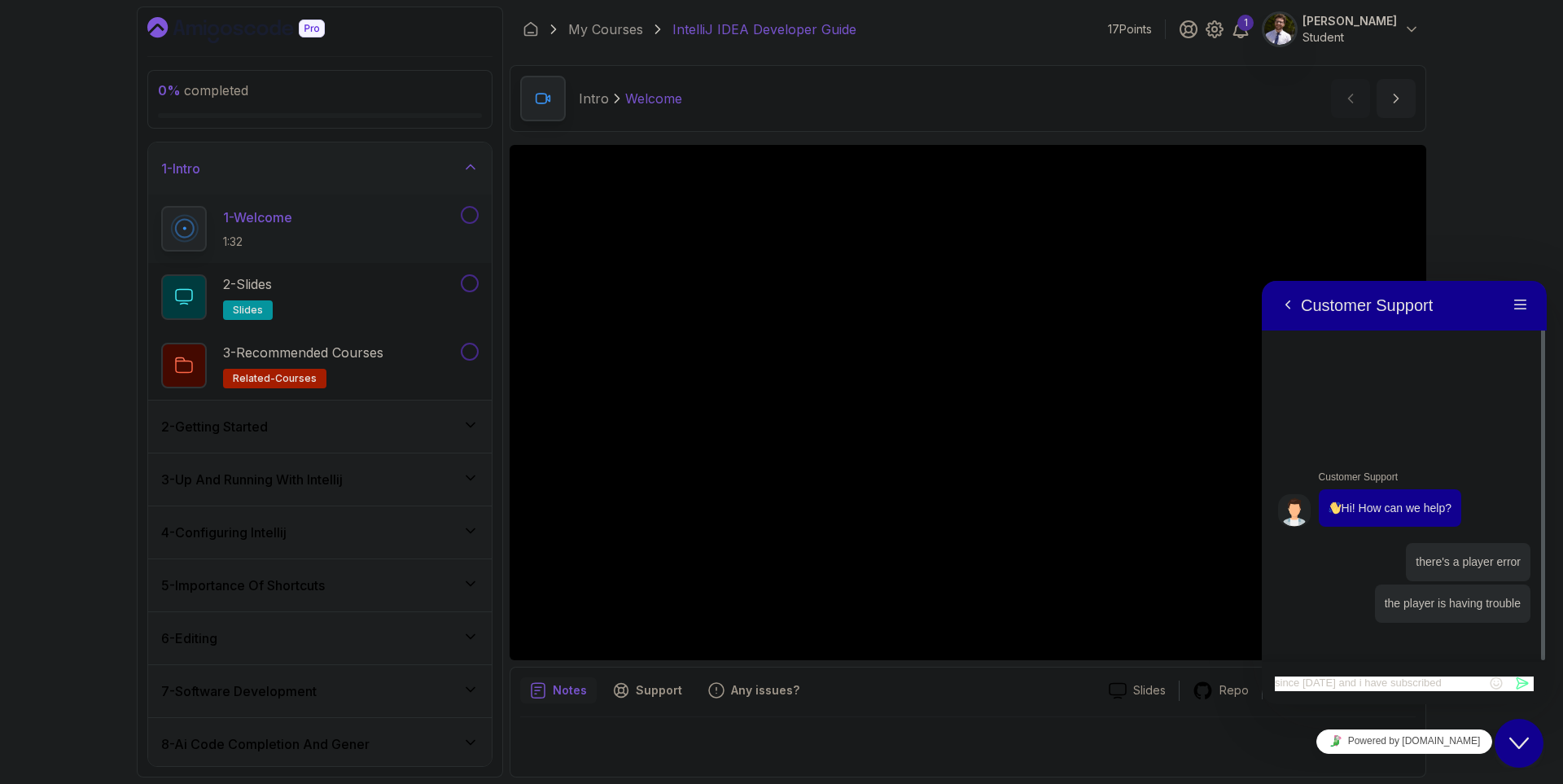
scroll to position [15, 0]
type textarea "since yesterday and i have subscribed"
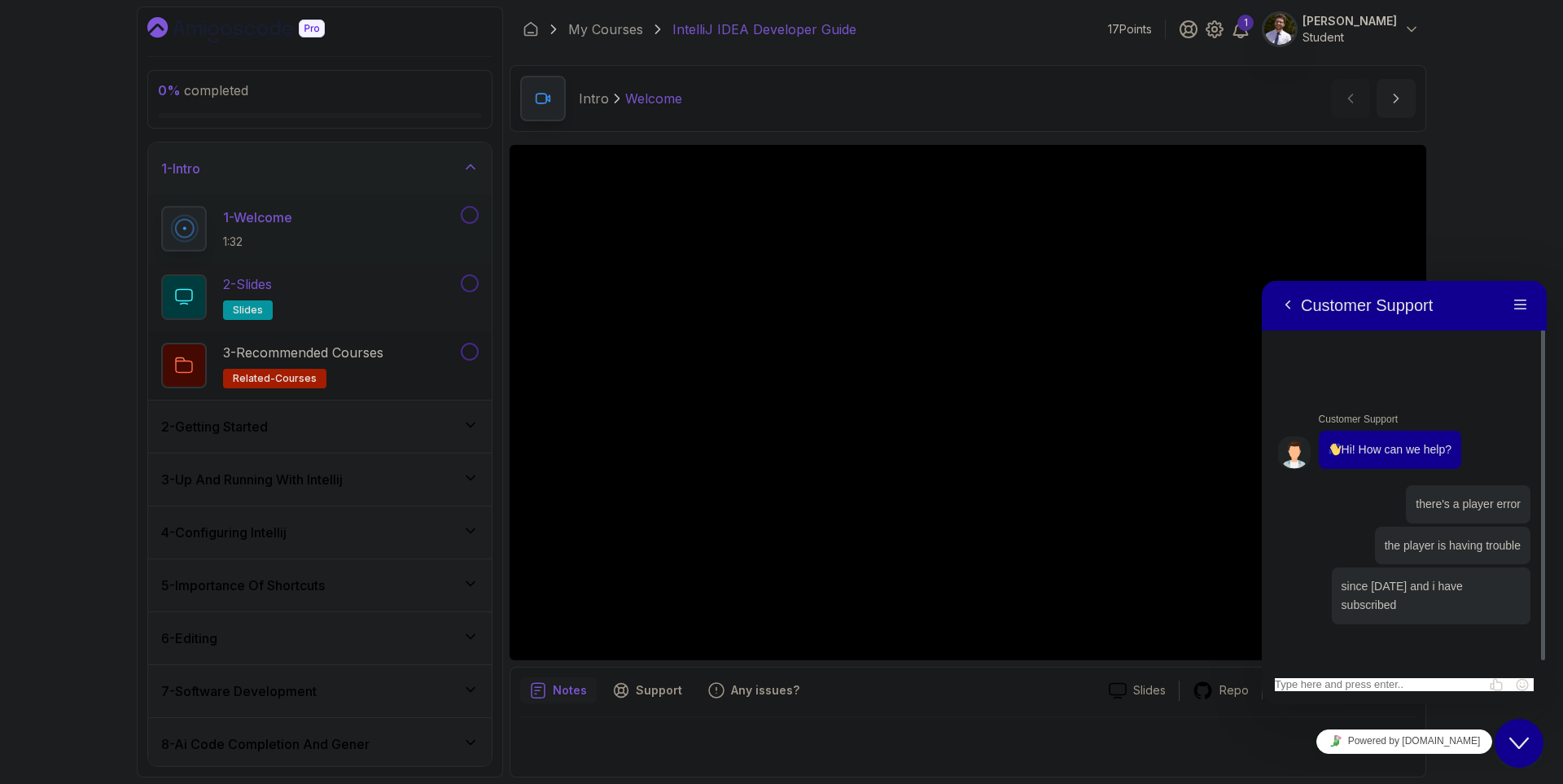
click at [385, 295] on div "2 - Slides slides" at bounding box center [309, 296] width 296 height 45
click at [1292, 311] on button "Back" at bounding box center [1287, 305] width 26 height 25
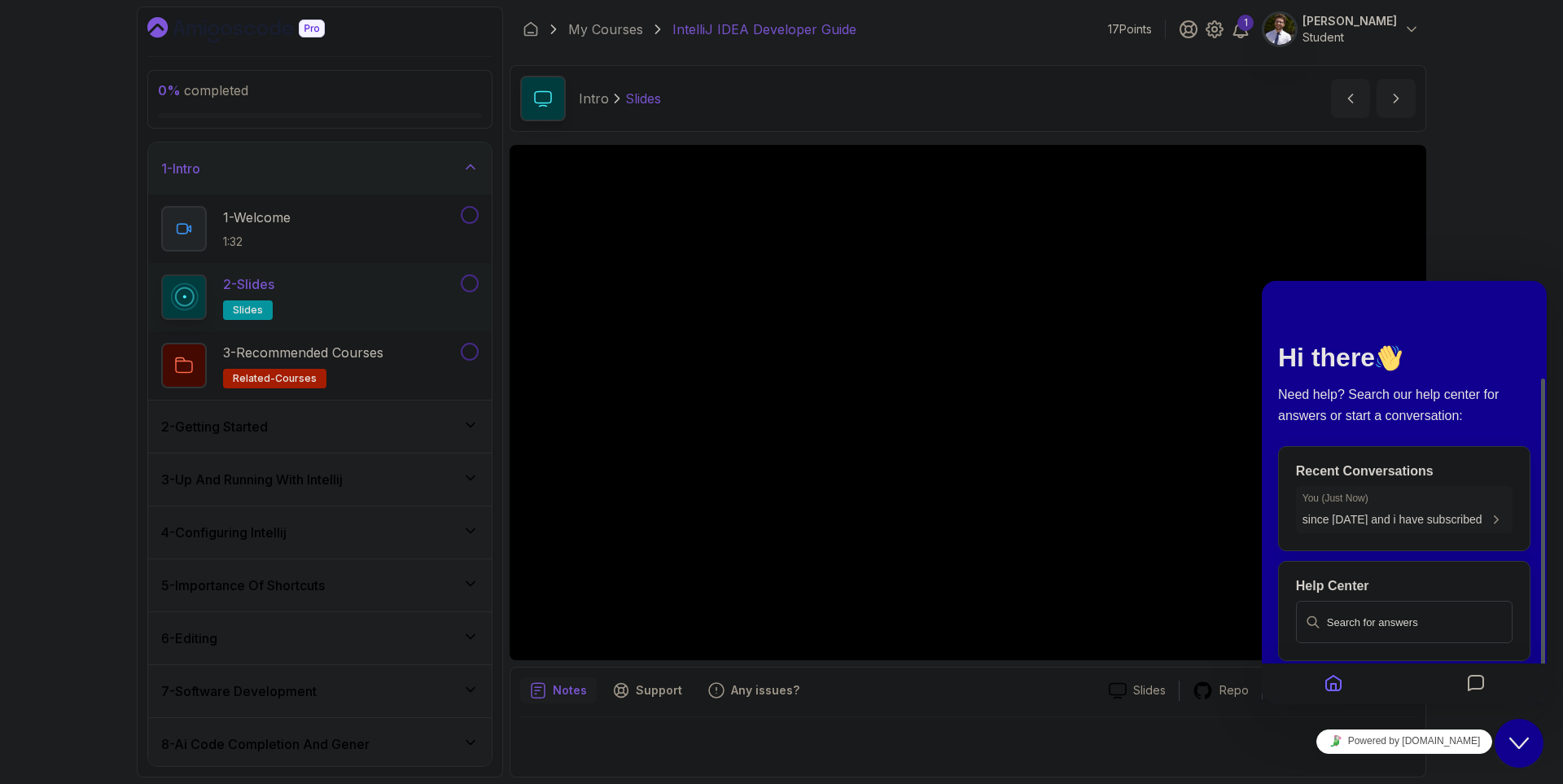
scroll to position [51, 0]
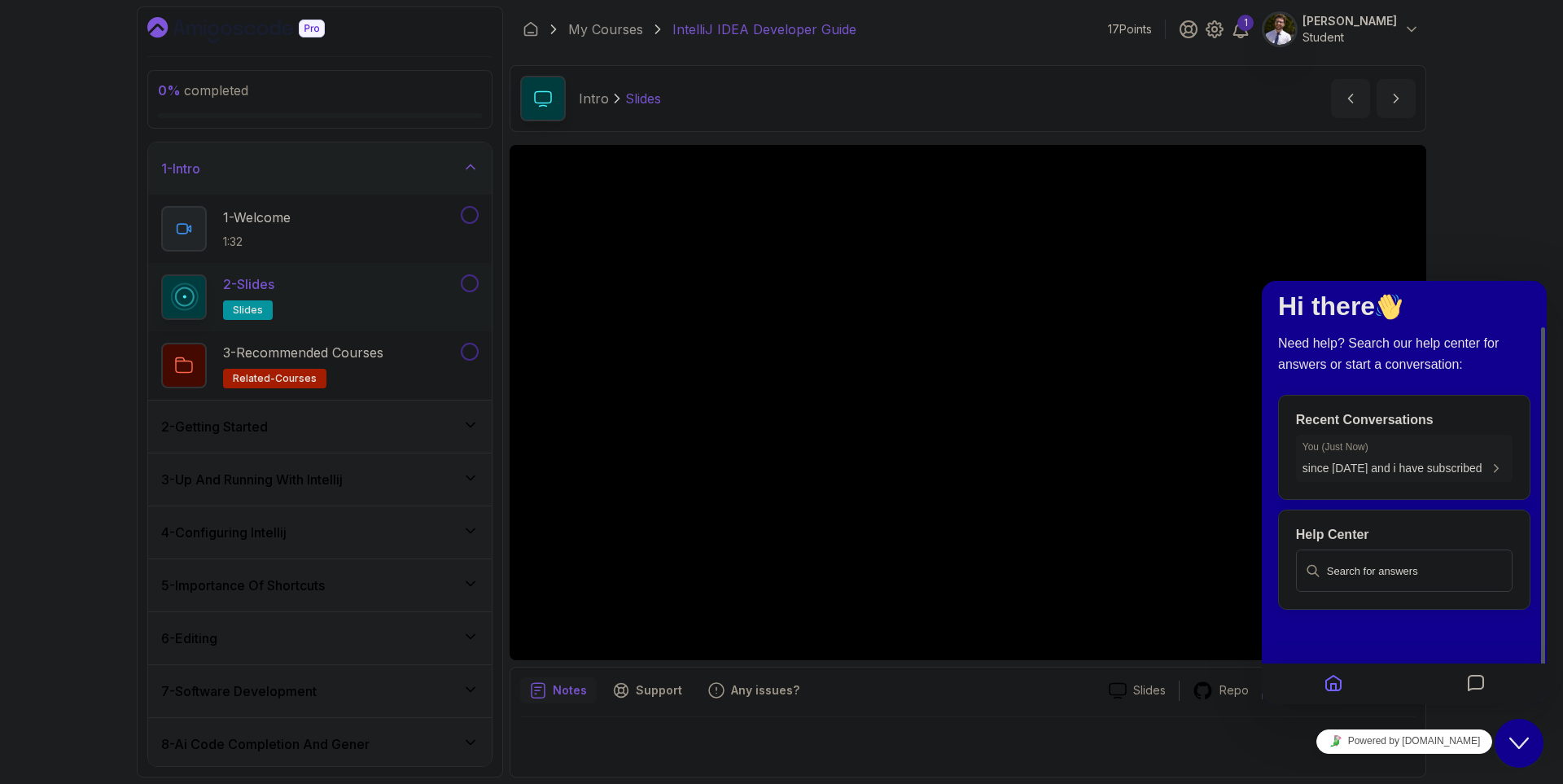
click at [1383, 441] on li "You ( Just Now ) since yesterday and i have subscribed" at bounding box center [1404, 457] width 217 height 47
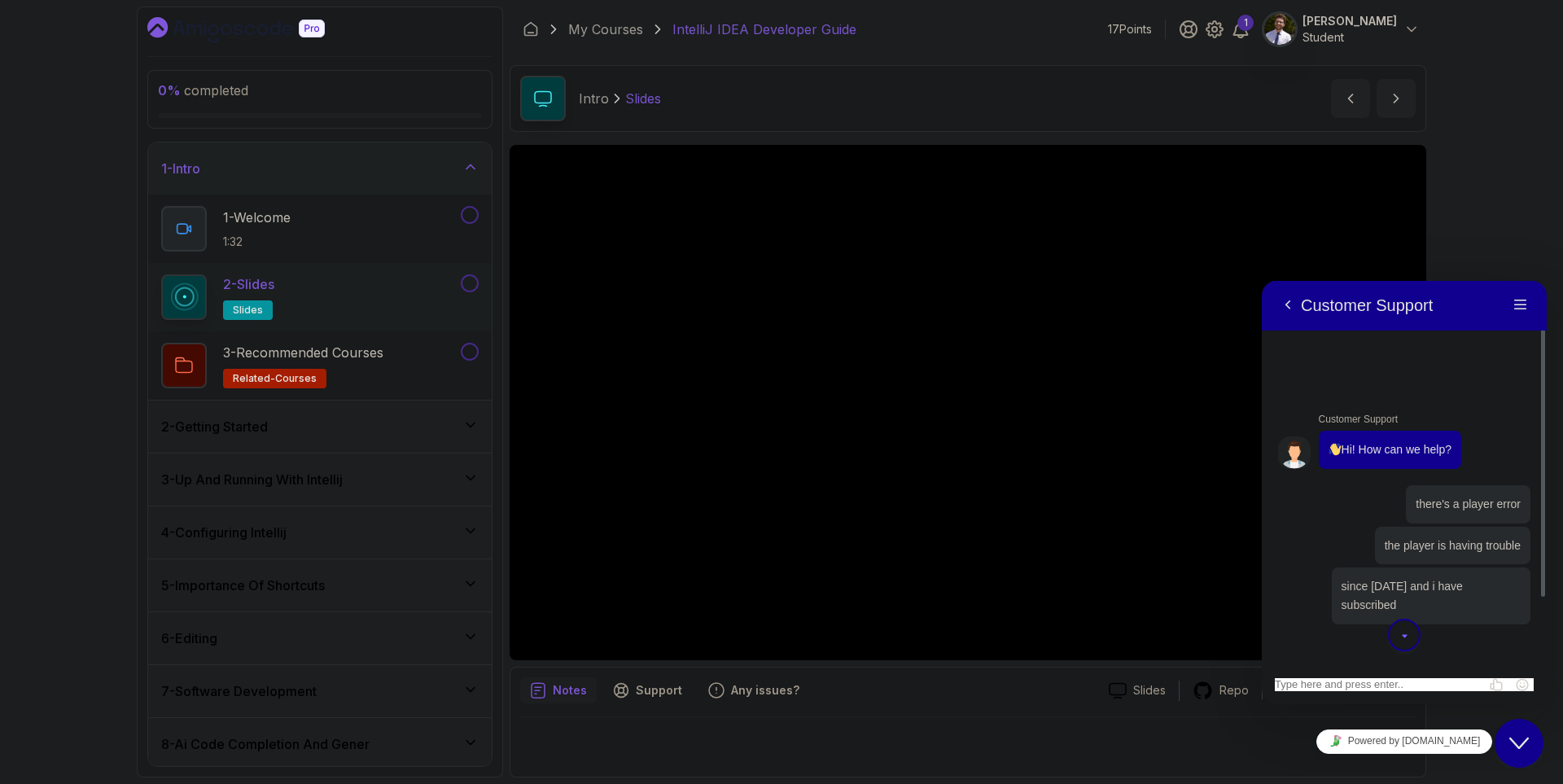
scroll to position [0, 0]
click at [1497, 231] on div "0 % completed 1 - Intro 1 - Welcome 1:32 2 - Slides slides 3 - Recommended Cour…" at bounding box center [782, 392] width 1563 height 784
click at [1525, 299] on button "Menu" at bounding box center [1520, 305] width 26 height 25
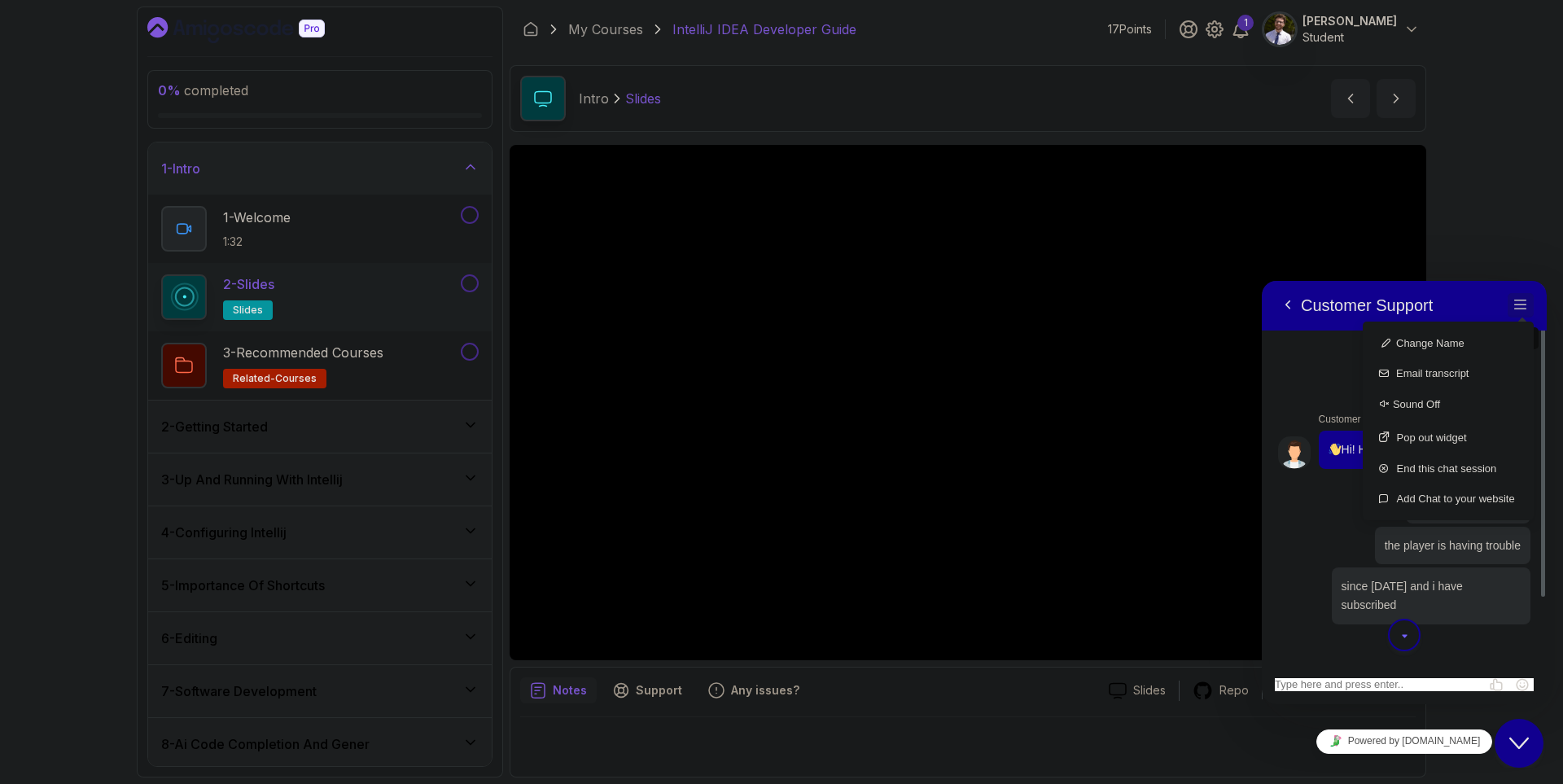
click at [1525, 299] on button "Menu" at bounding box center [1520, 305] width 26 height 25
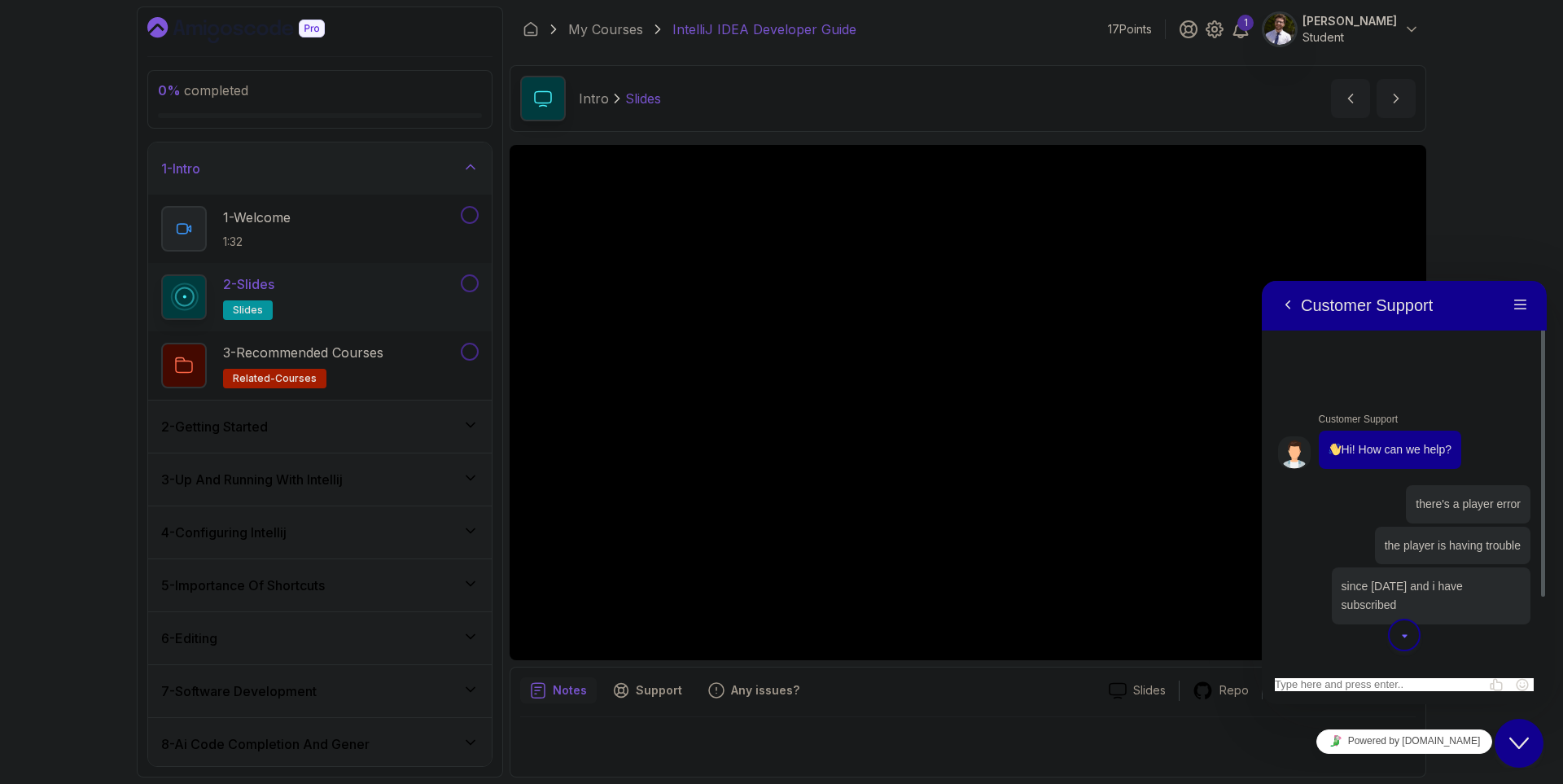
click at [1512, 746] on icon "Close Chat This icon closes the chat window." at bounding box center [1519, 743] width 20 height 20
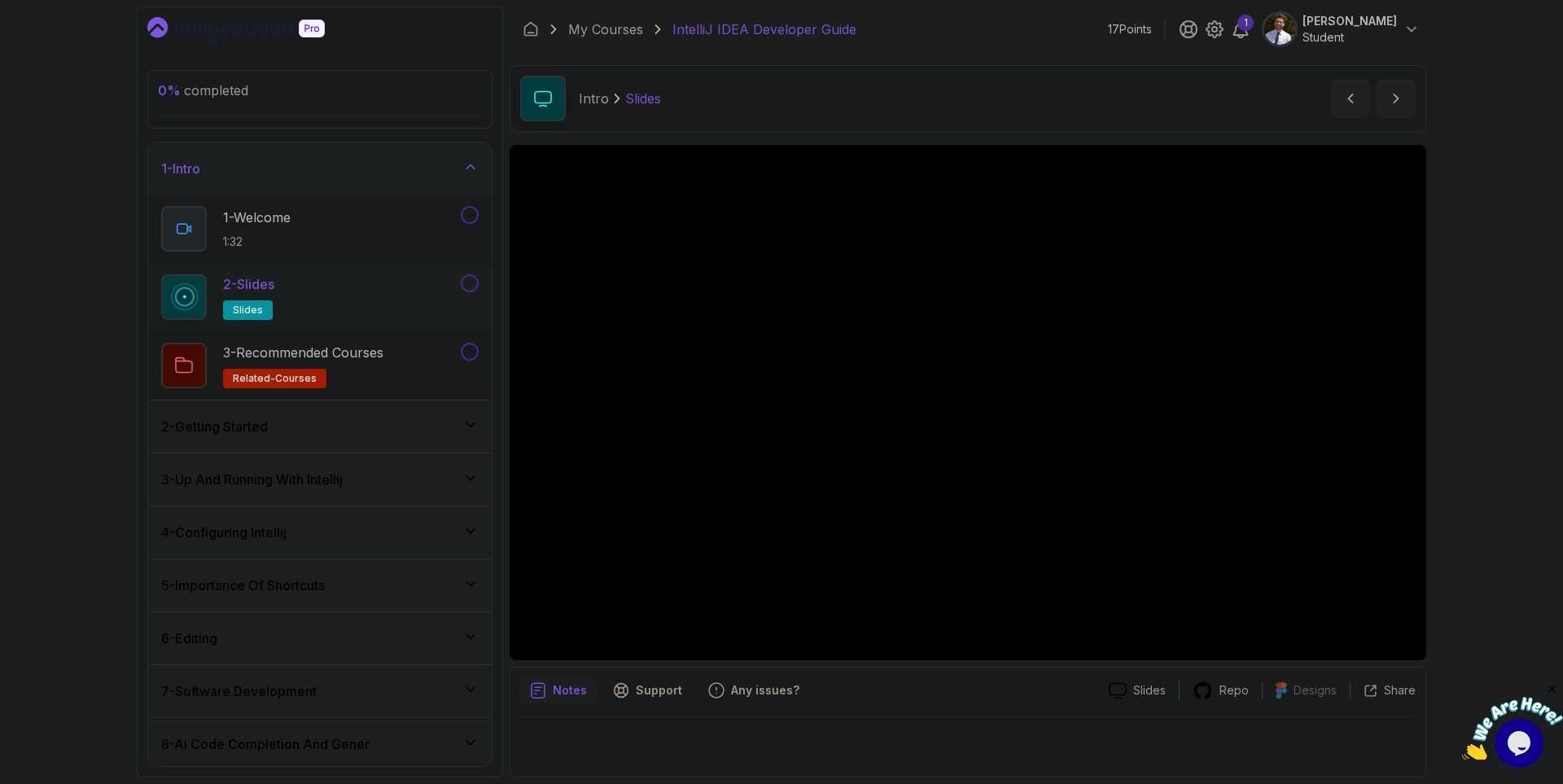
click at [1514, 749] on img at bounding box center [1512, 729] width 101 height 64
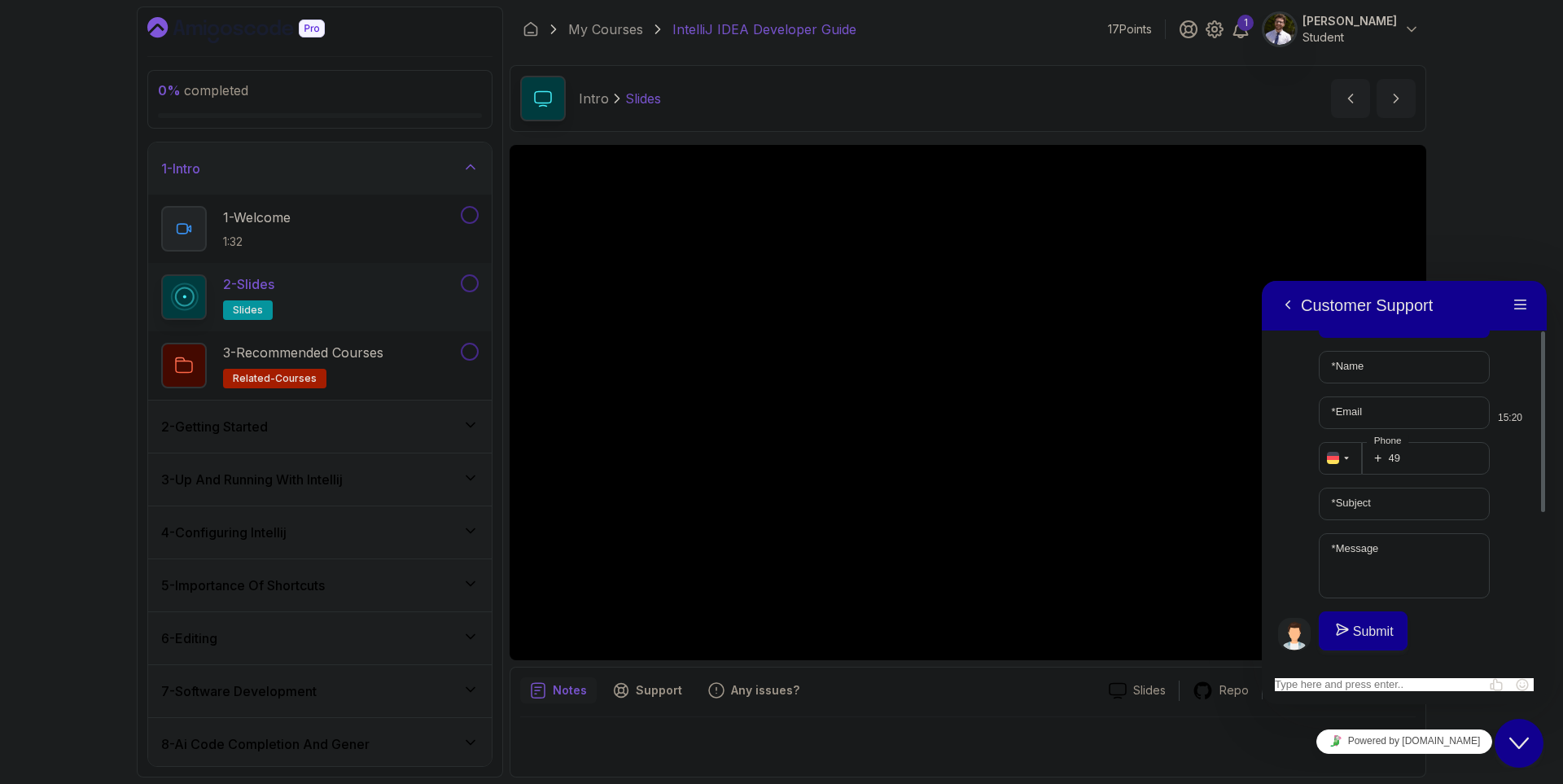
scroll to position [196, 0]
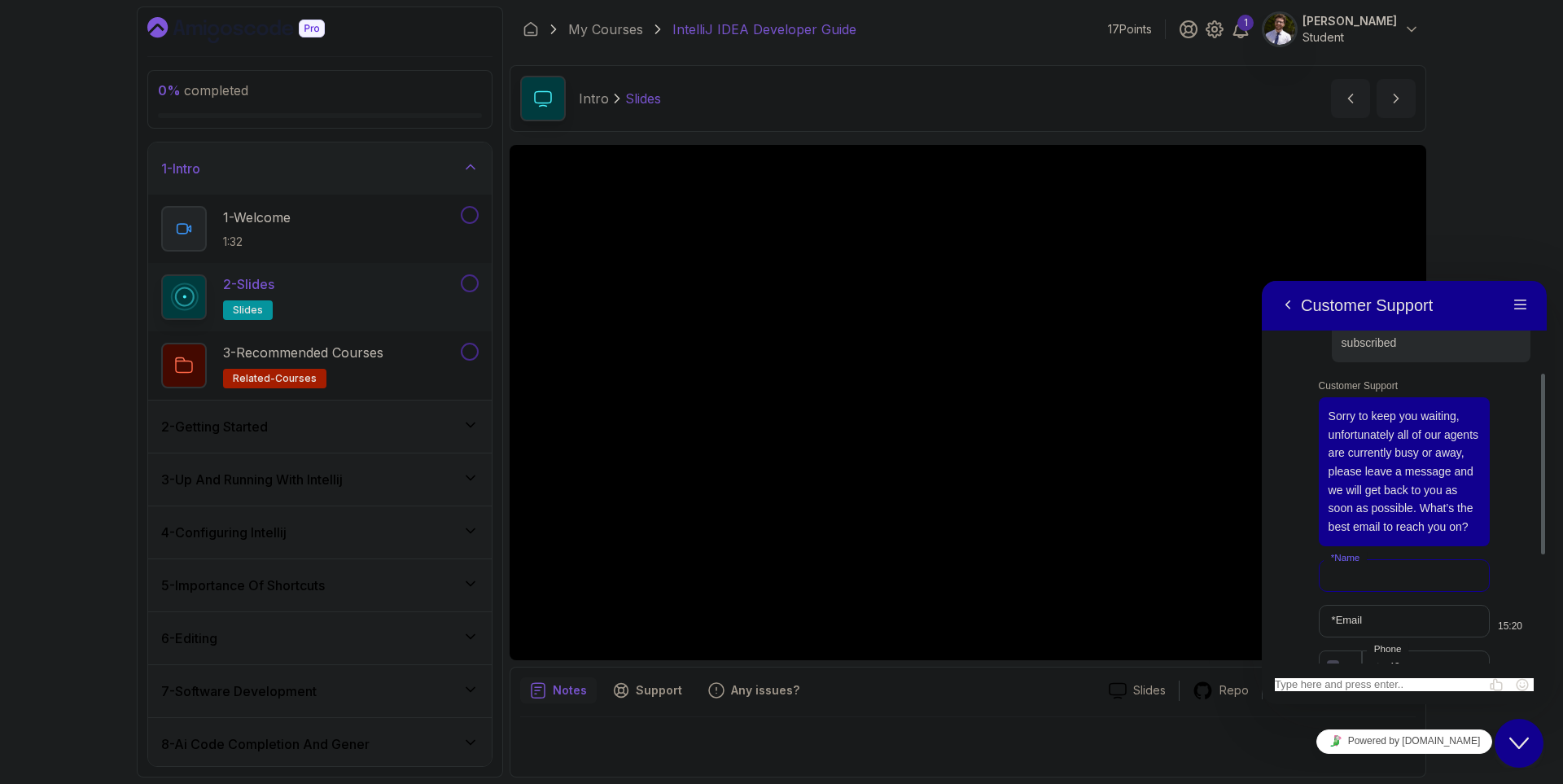
click at [1406, 583] on input "* Name" at bounding box center [1403, 575] width 171 height 32
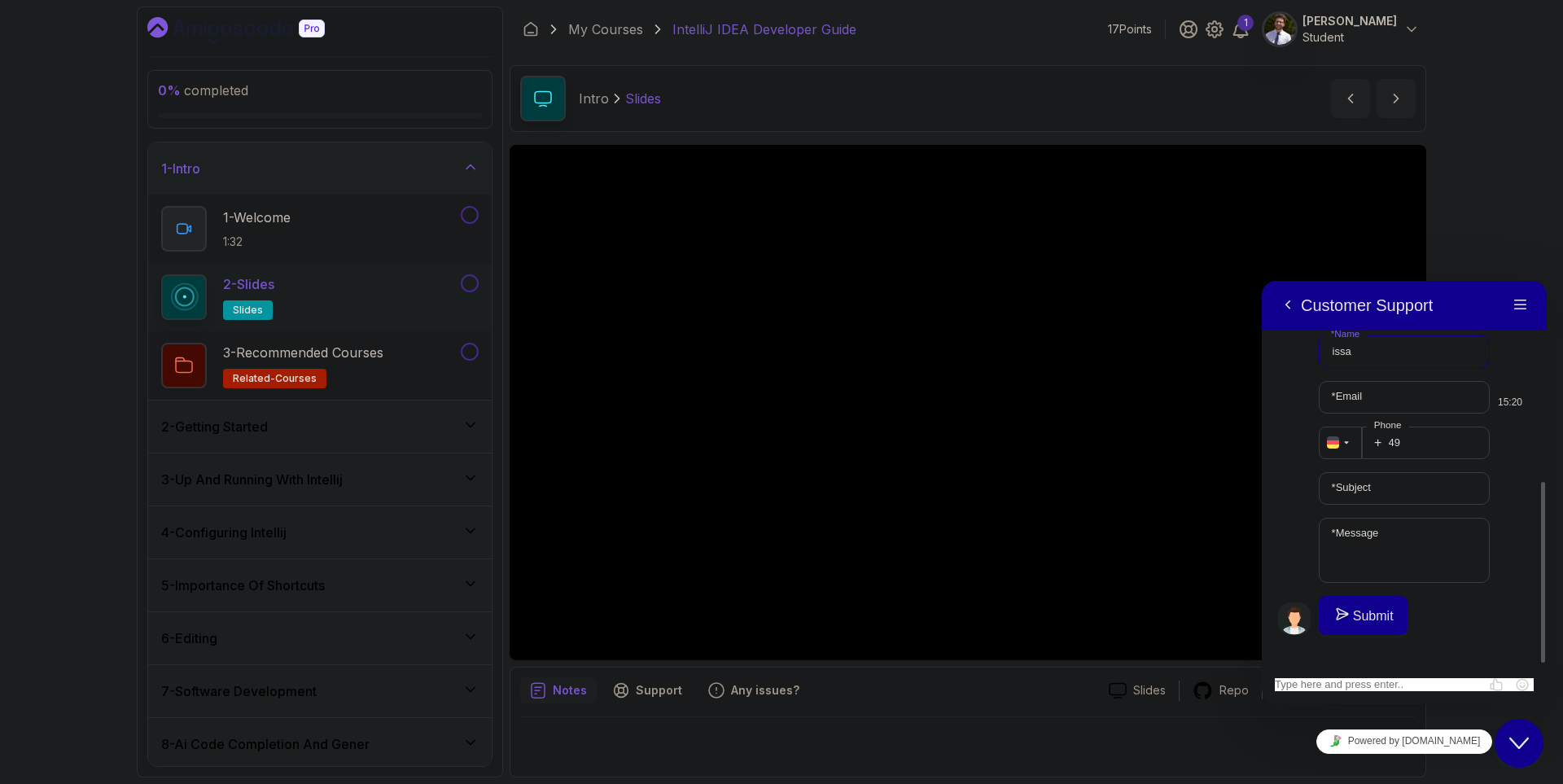
type input "issa"
click at [1403, 412] on input "* Email" at bounding box center [1403, 397] width 171 height 32
click at [375, 224] on div "1 - Welcome 1:32" at bounding box center [309, 228] width 296 height 45
click at [1375, 409] on input "issa.b" at bounding box center [1403, 397] width 171 height 32
type input "issa.berni03@gmail.com"
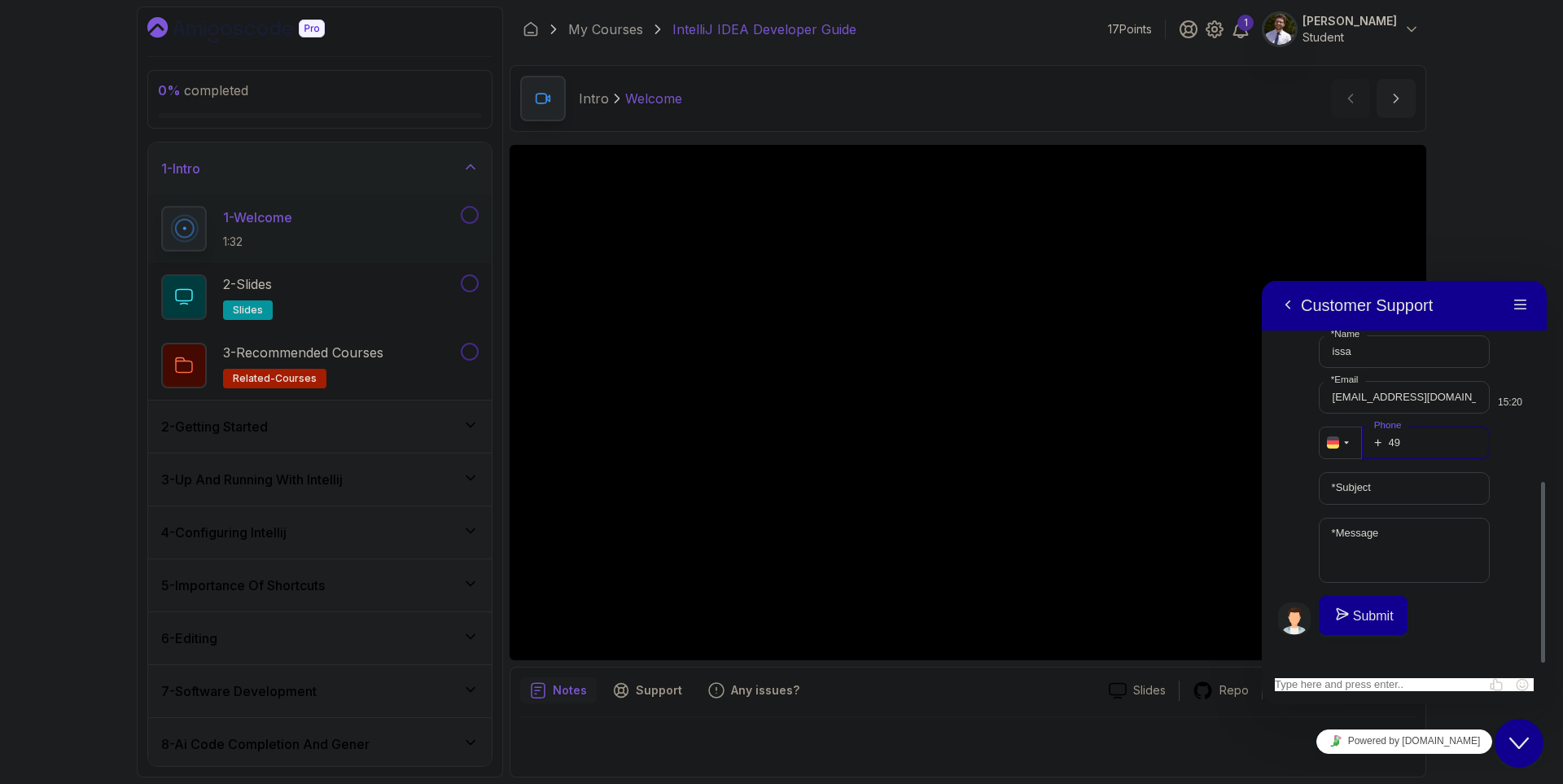
click at [1412, 459] on input "49" at bounding box center [1426, 443] width 129 height 32
type input "4917620385541"
click at [1421, 504] on input "* Subject" at bounding box center [1403, 488] width 171 height 32
type input "Player error"
click at [1379, 539] on label "* Message" at bounding box center [1354, 532] width 62 height 12
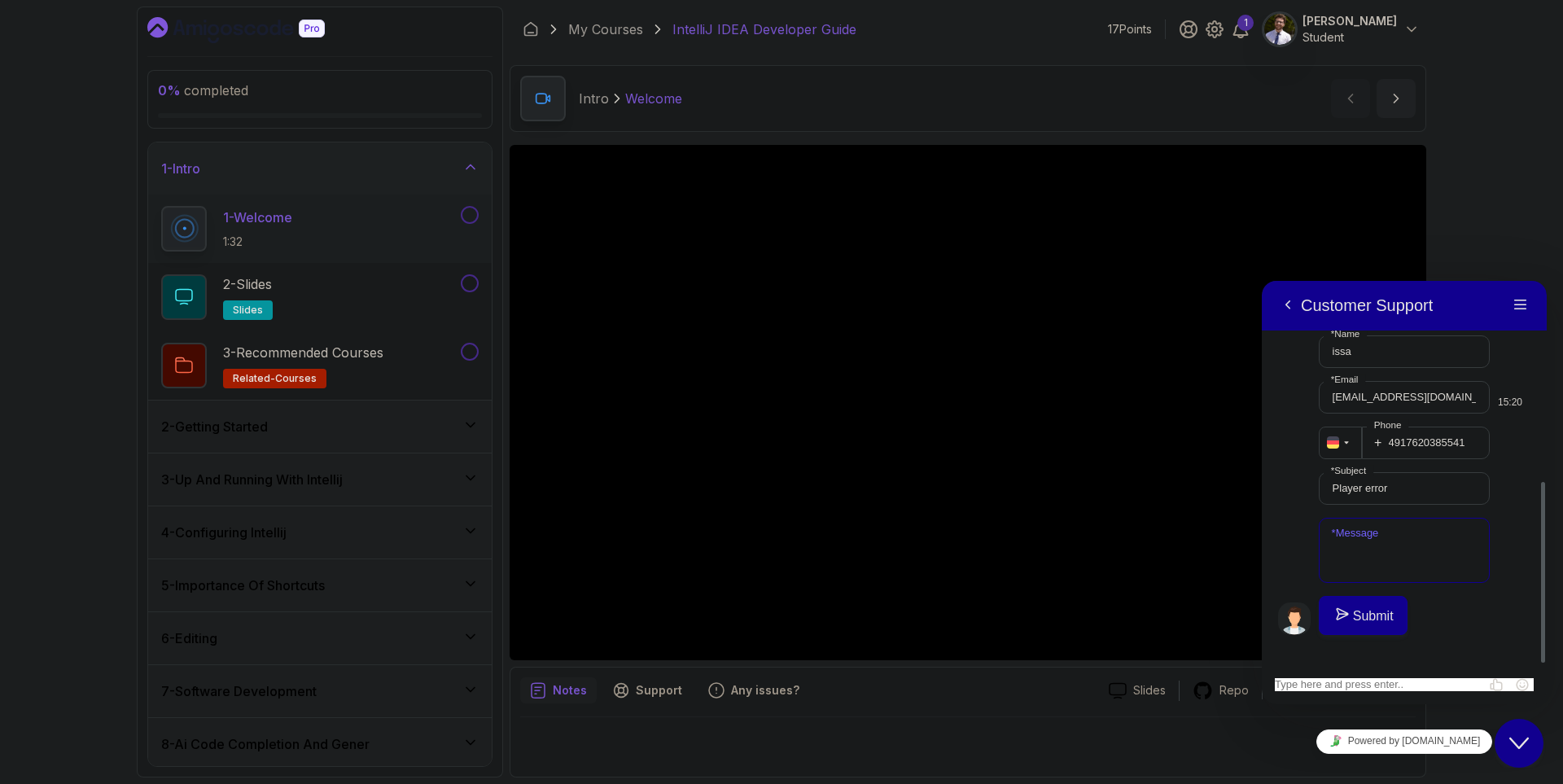
click at [1379, 553] on textarea "* Message" at bounding box center [1403, 550] width 171 height 65
type textarea "i subscribed but no videos are playing and it says player error"
click at [1380, 627] on button "Submit" at bounding box center [1363, 615] width 89 height 39
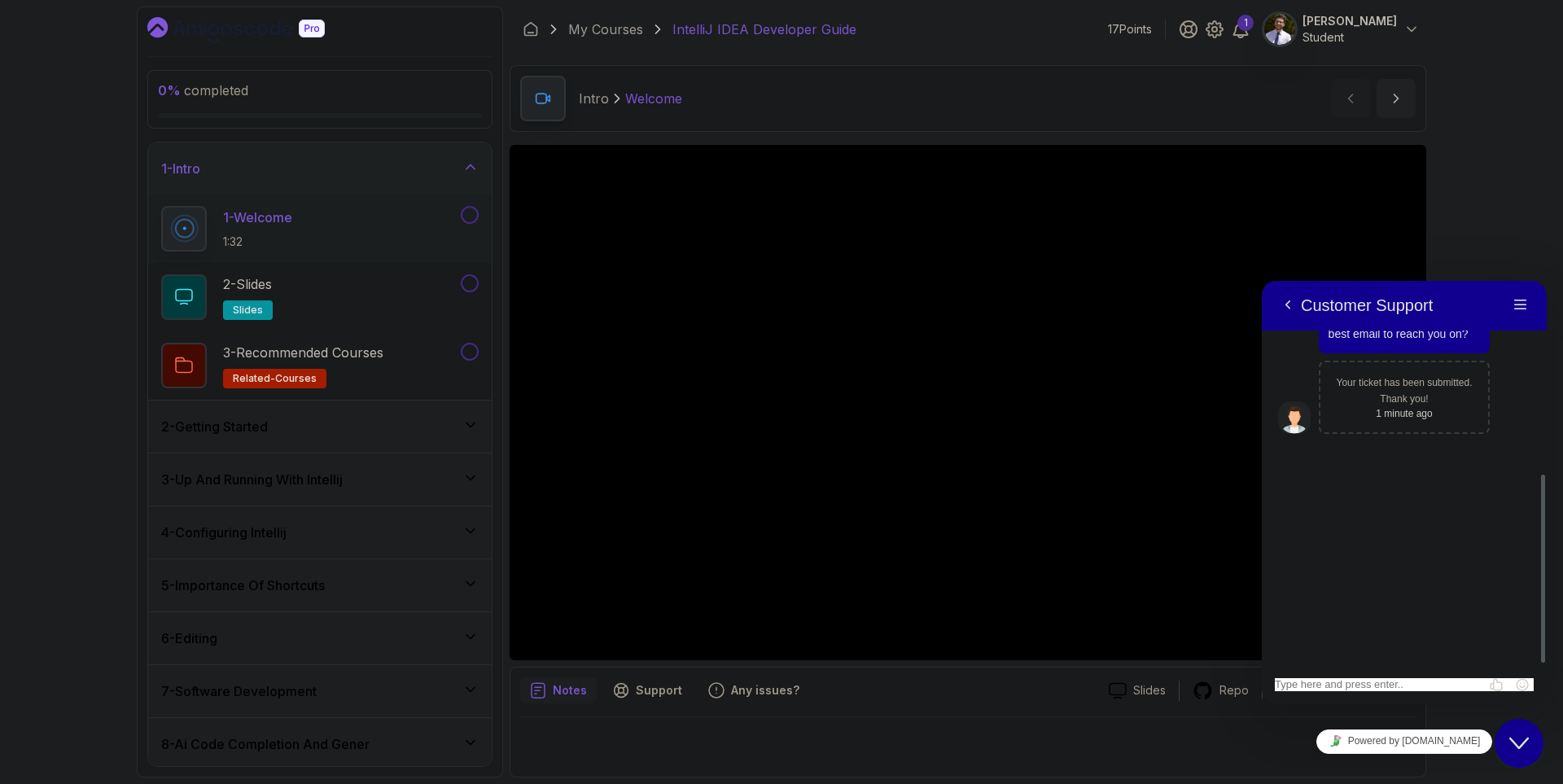
scroll to position [194, 0]
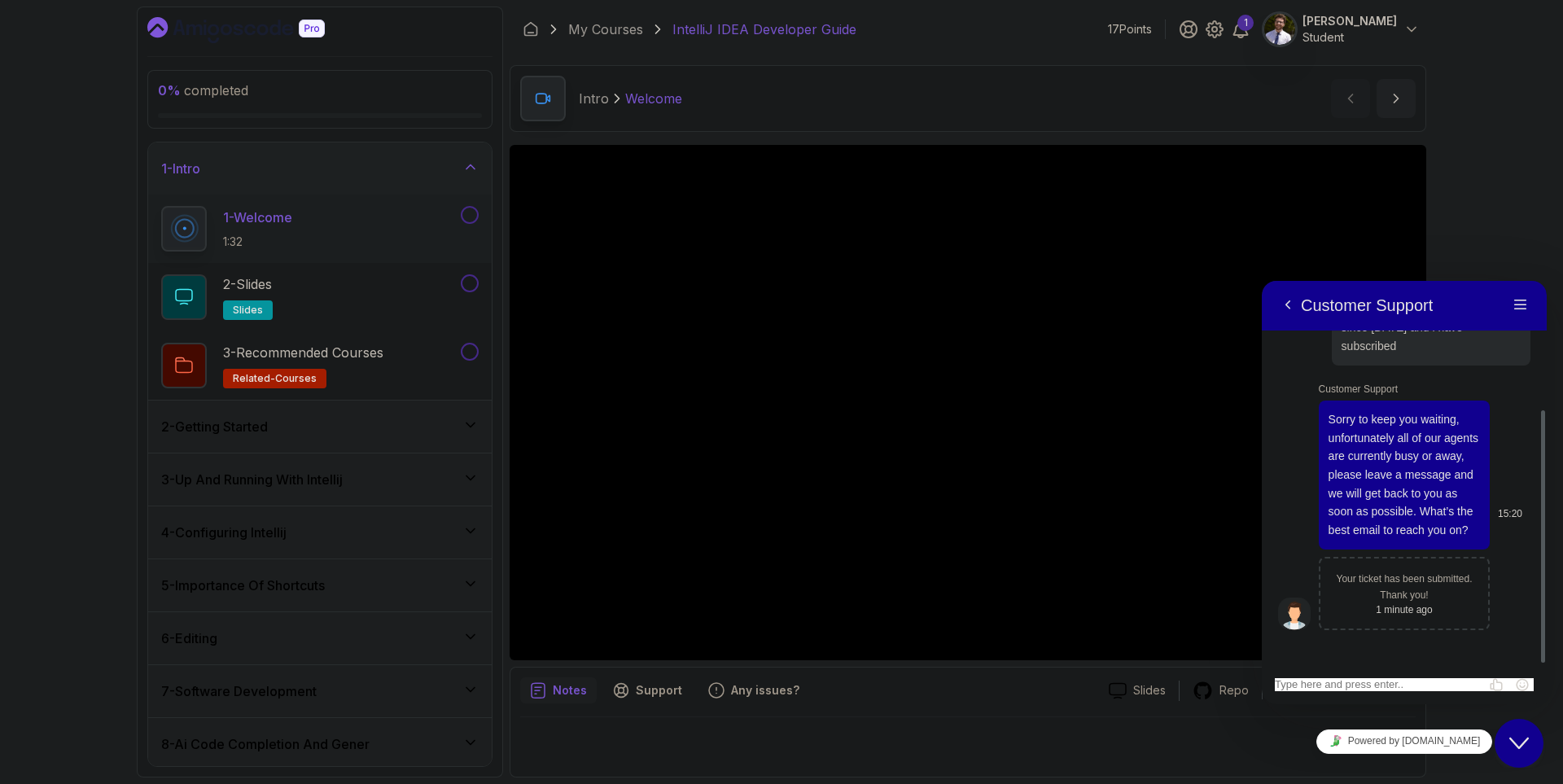
click at [1533, 735] on div "Close Chat This icon closes the chat window." at bounding box center [1518, 743] width 49 height 20
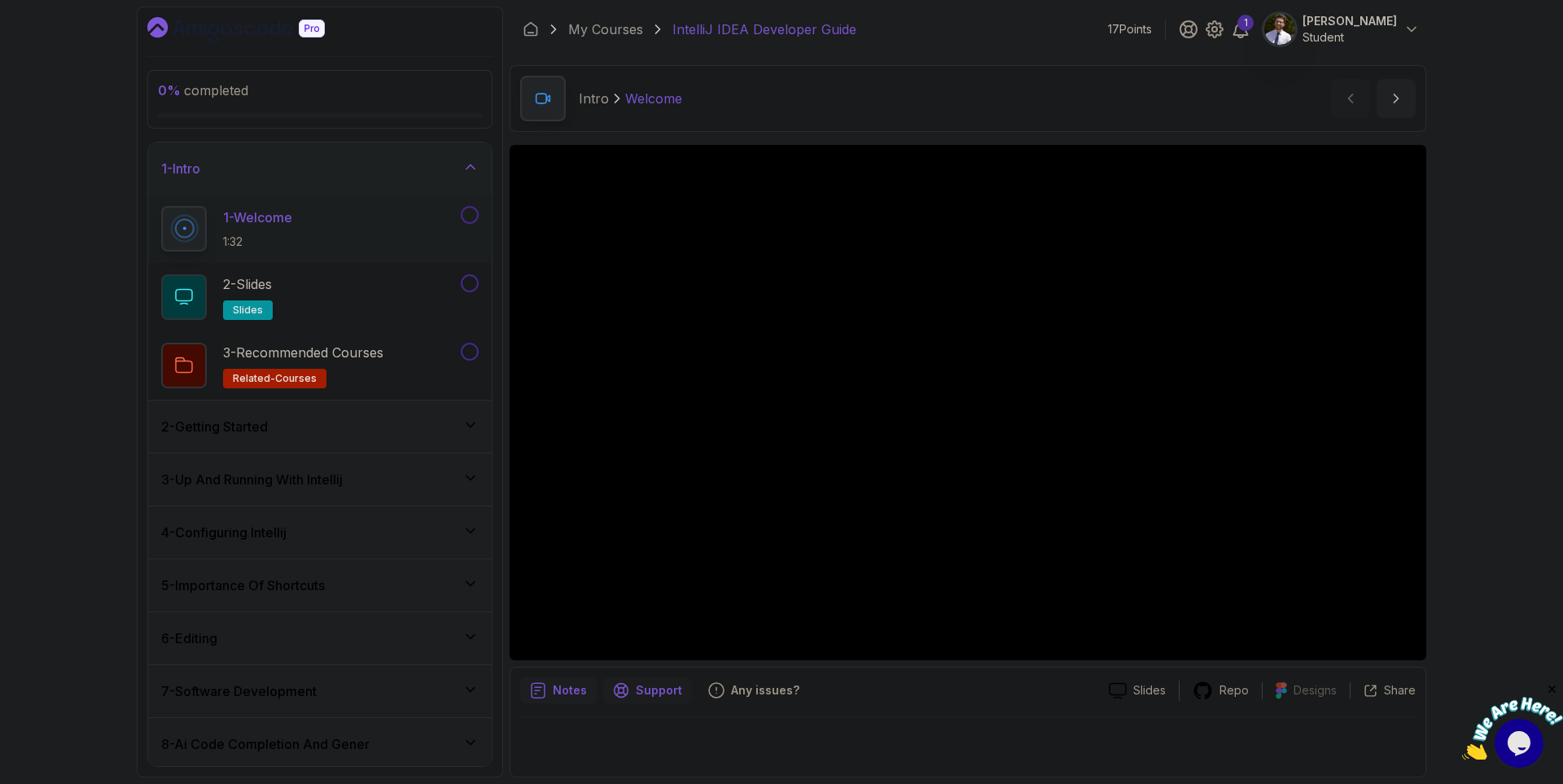
click at [654, 682] on p "Support" at bounding box center [659, 689] width 46 height 16
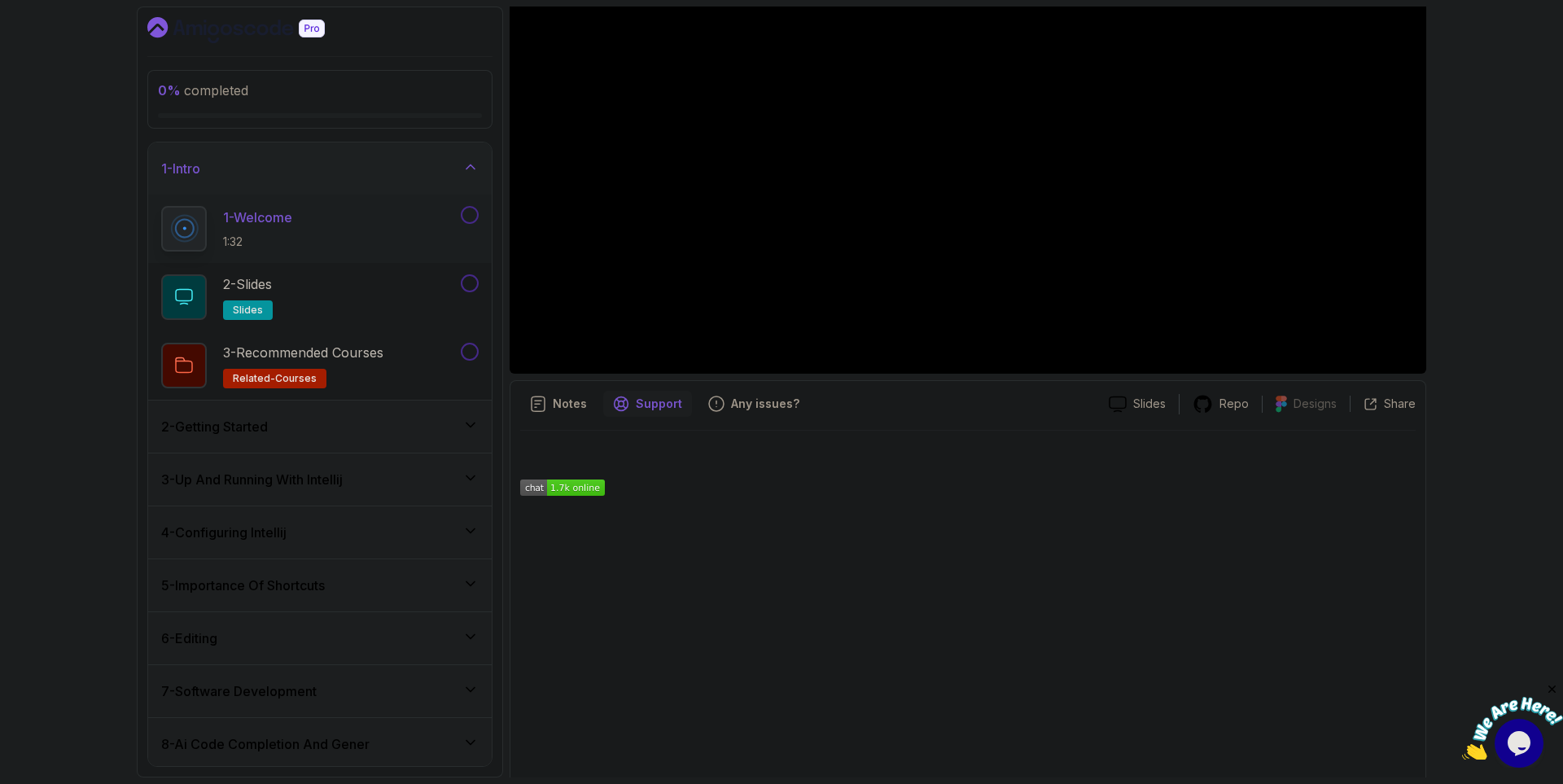
scroll to position [309, 0]
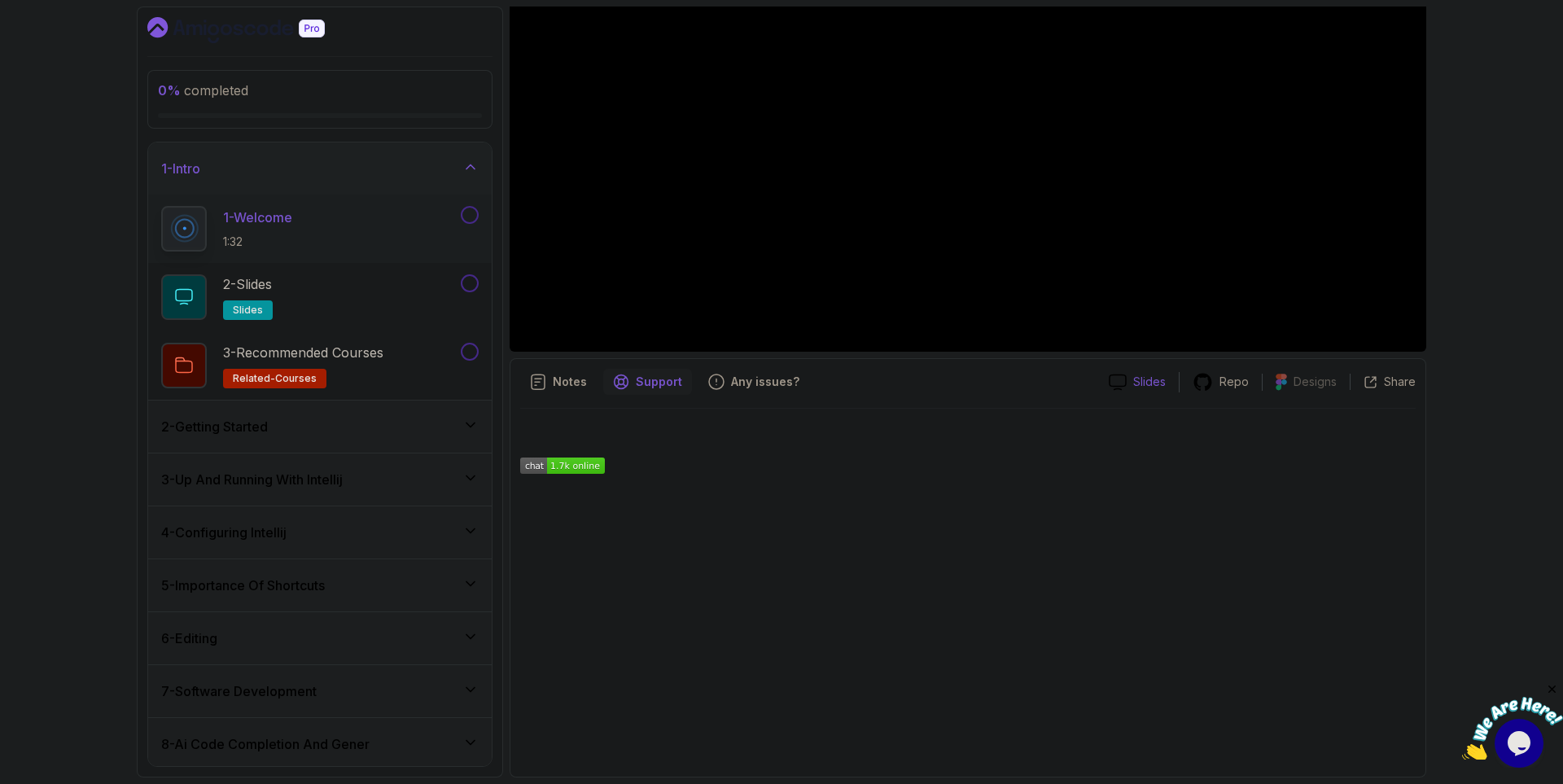
click at [1133, 386] on div "Slides" at bounding box center [1136, 382] width 83 height 17
click at [384, 430] on div "2 - Getting Started" at bounding box center [320, 426] width 317 height 20
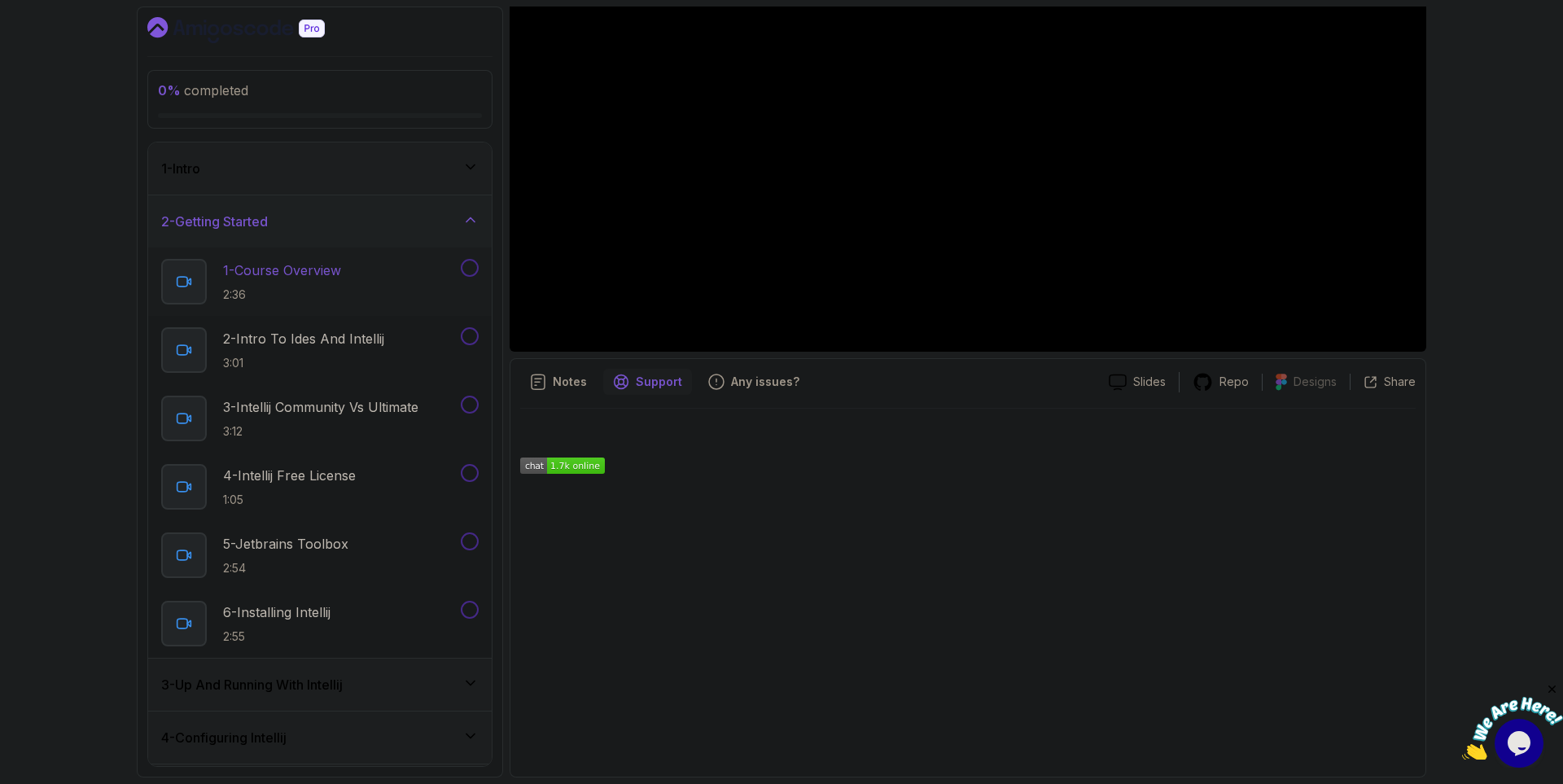
click at [327, 285] on h2 "1 - Course Overview 2:36" at bounding box center [282, 282] width 118 height 43
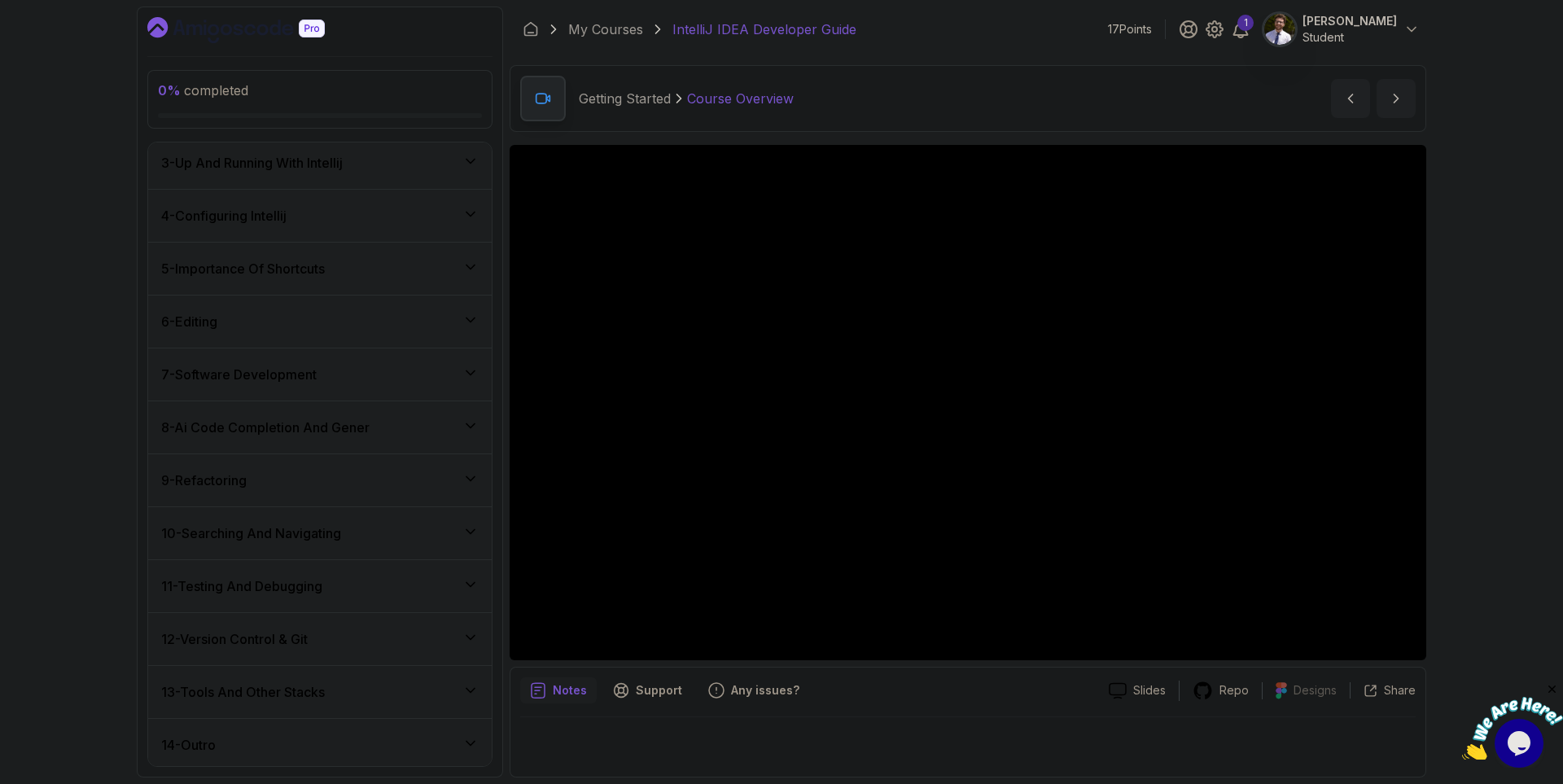
scroll to position [526, 0]
click at [548, 97] on icon at bounding box center [548, 98] width 3 height 6
click at [611, 32] on link "My Courses" at bounding box center [606, 29] width 75 height 20
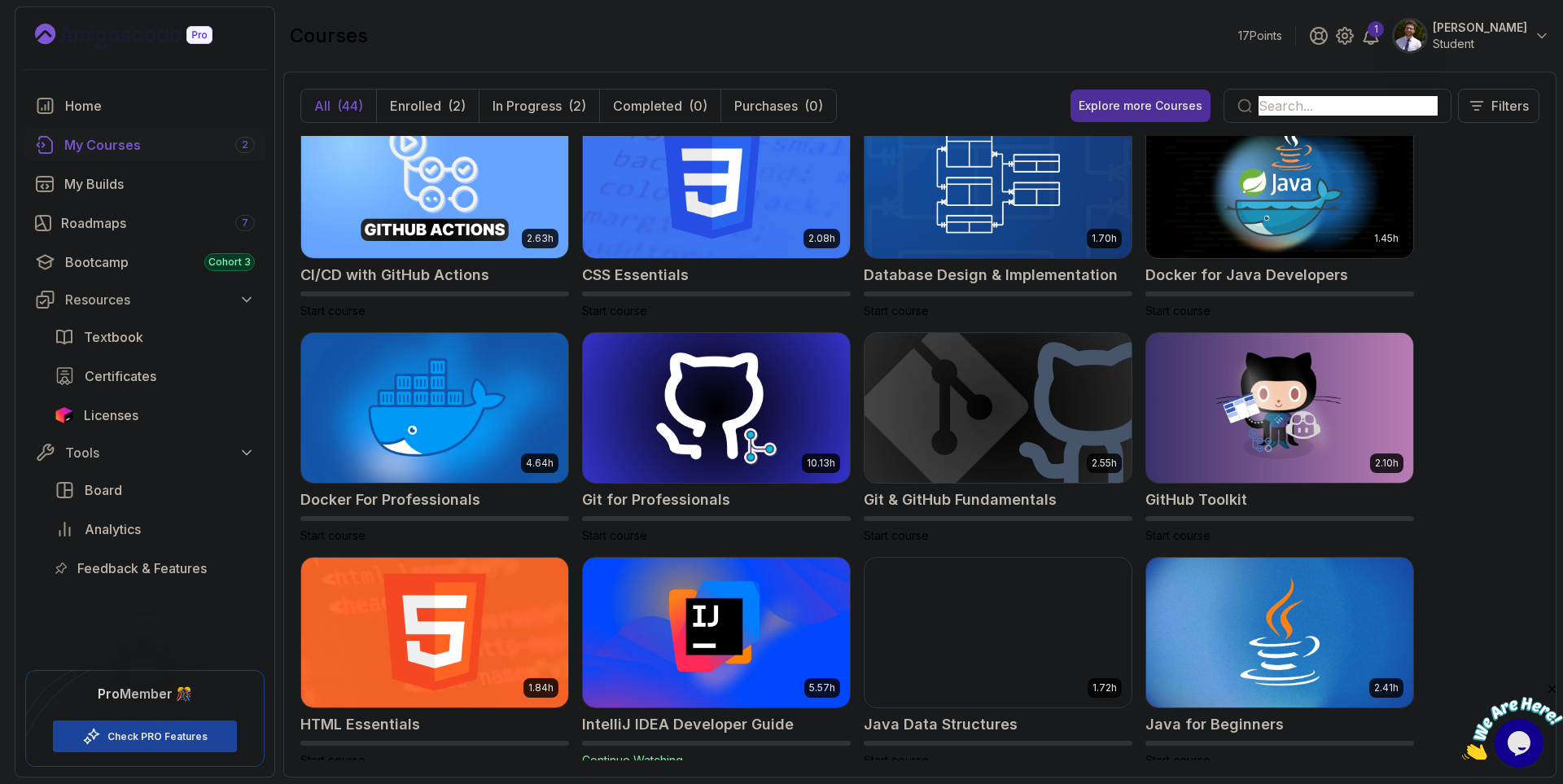
scroll to position [391, 0]
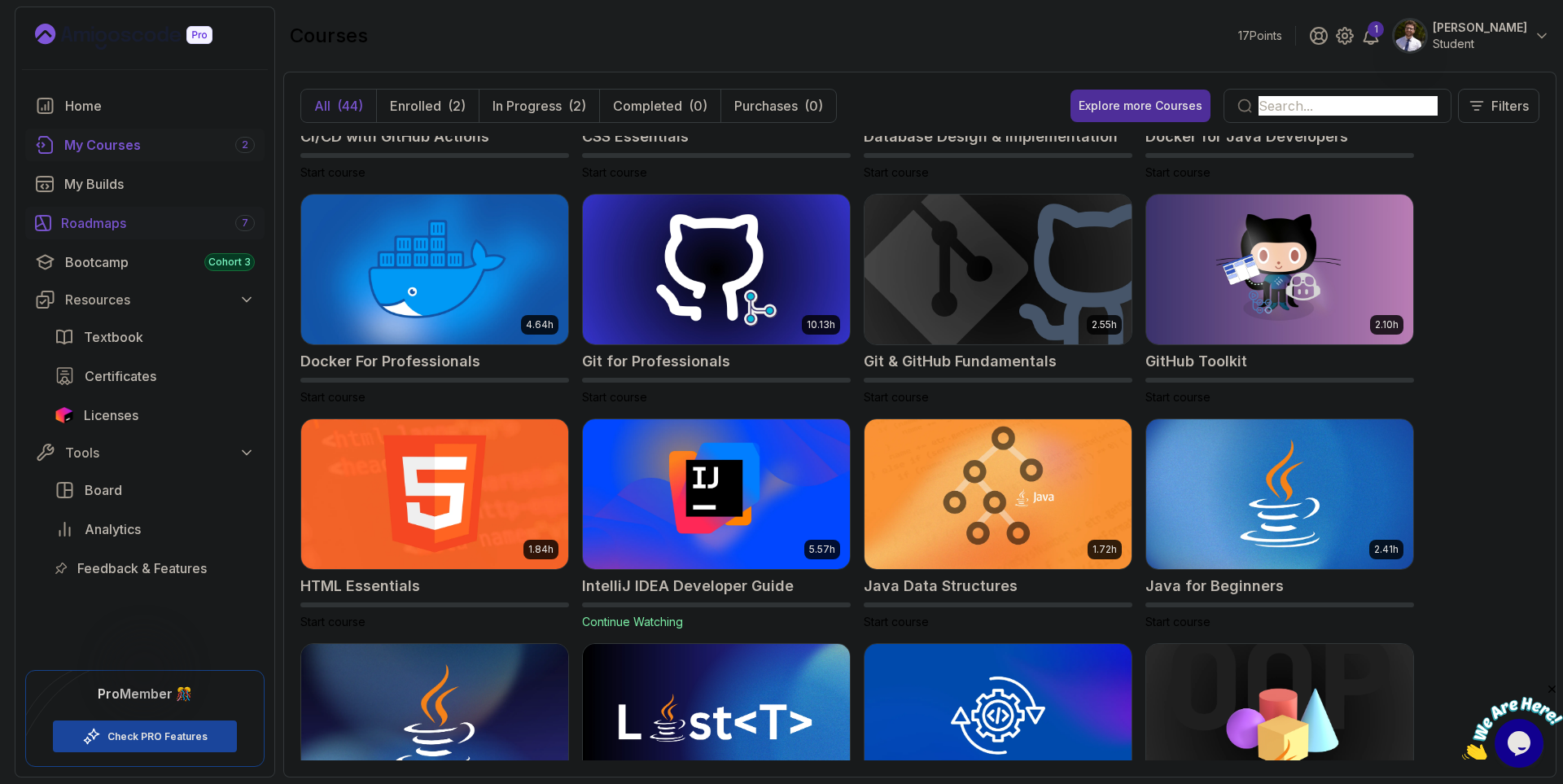
click at [96, 225] on div "Roadmaps 7" at bounding box center [158, 223] width 194 height 20
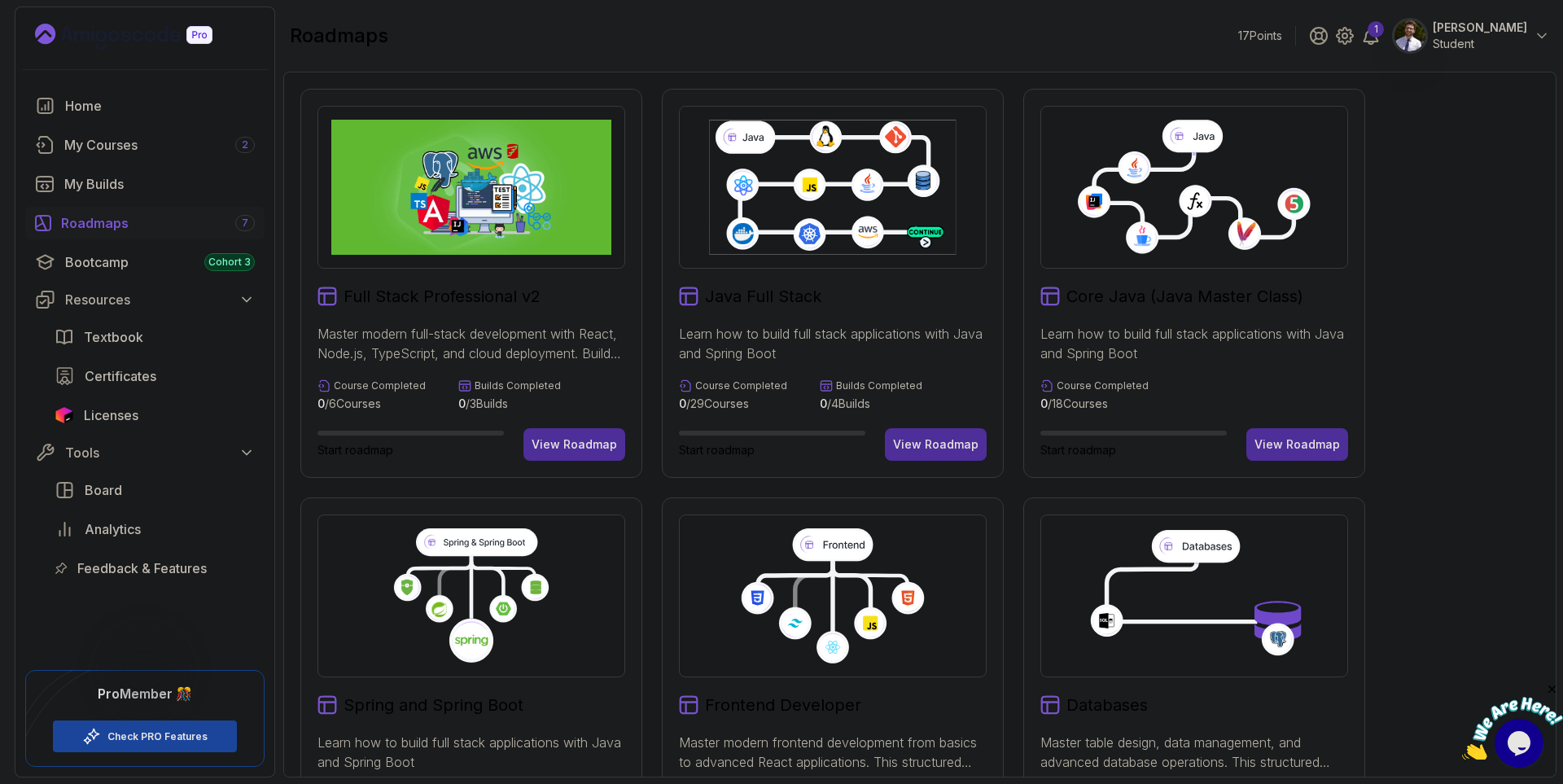
scroll to position [293, 0]
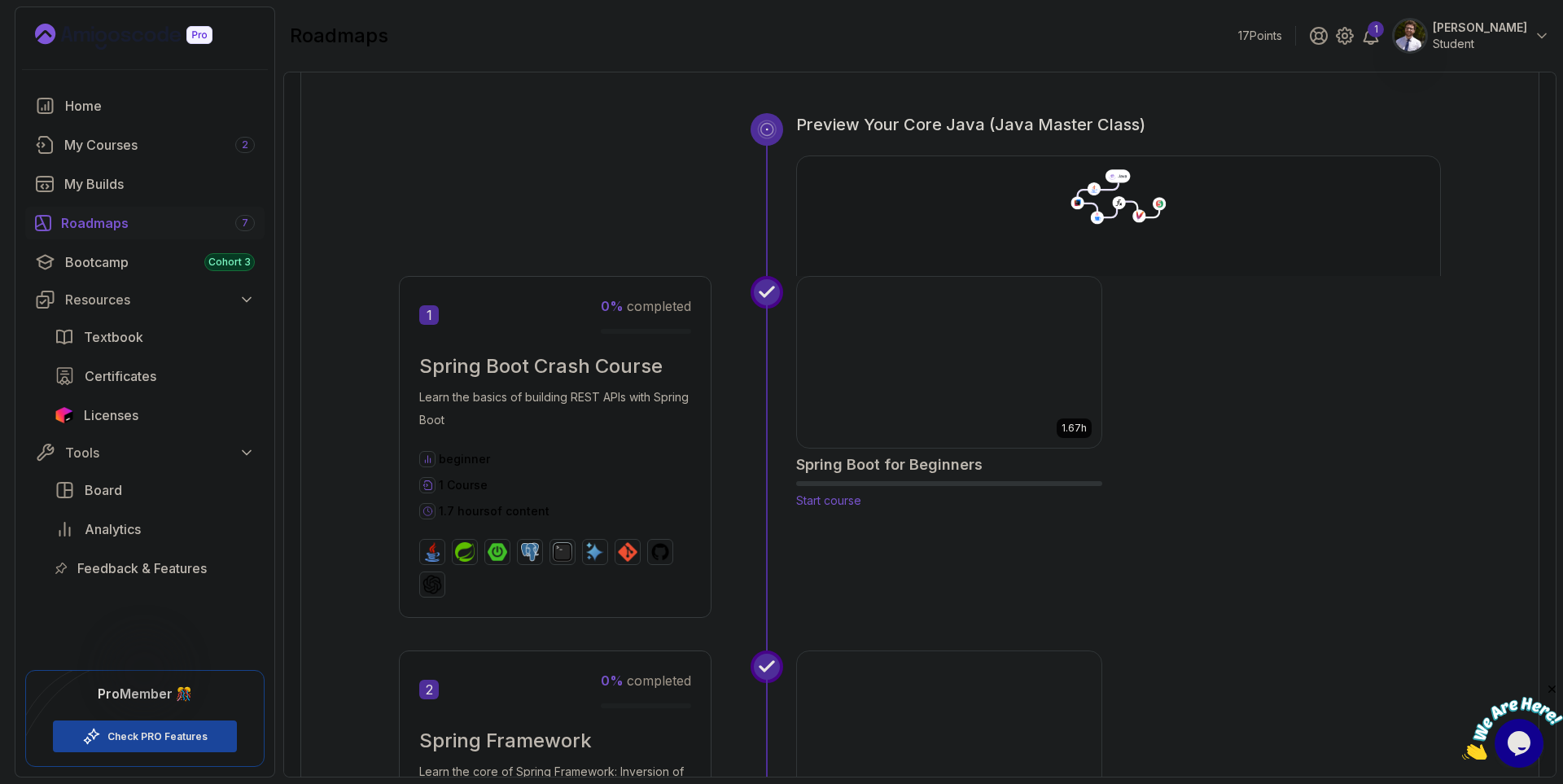
scroll to position [114, 0]
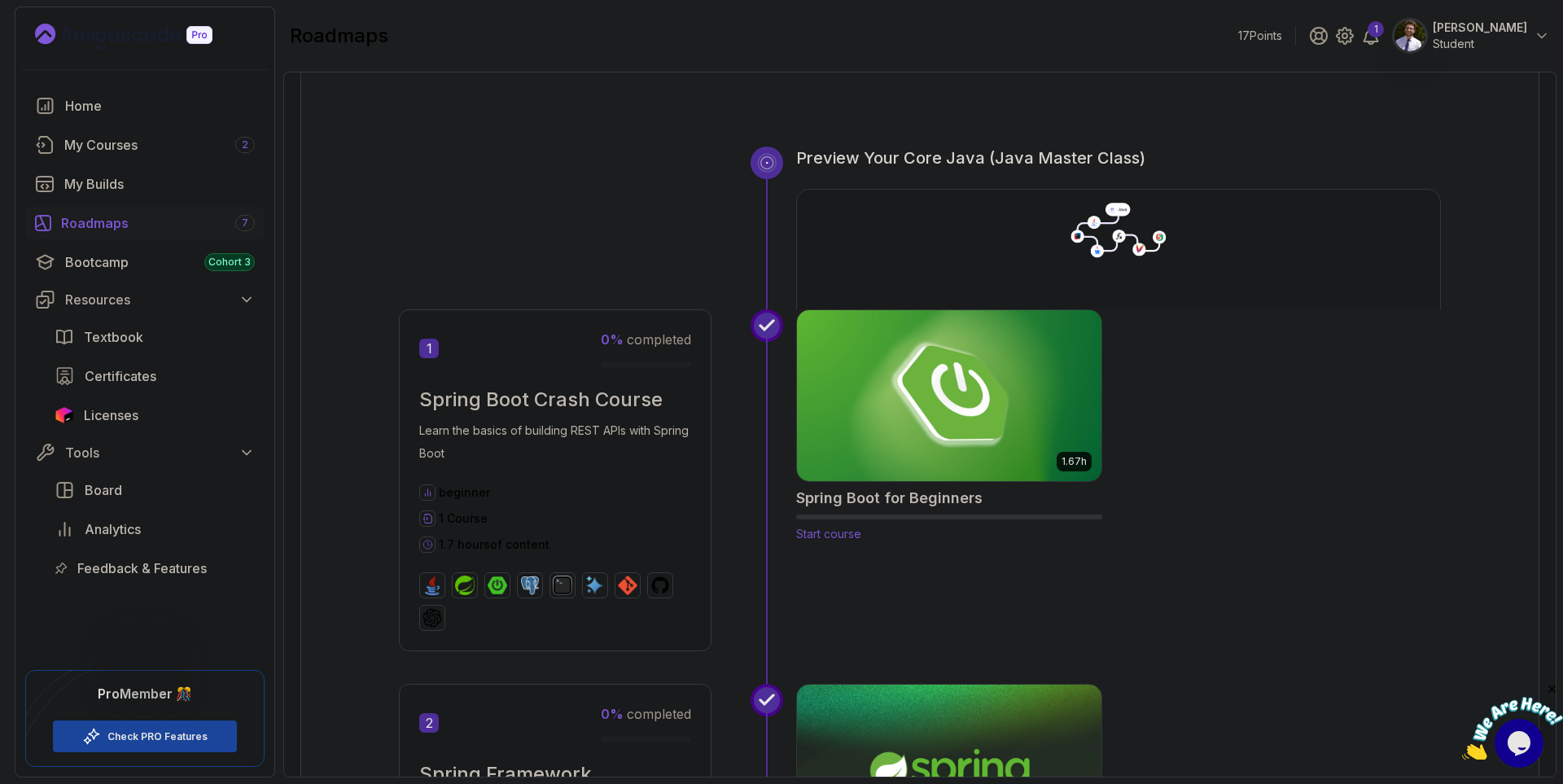
click at [906, 390] on img at bounding box center [949, 396] width 320 height 179
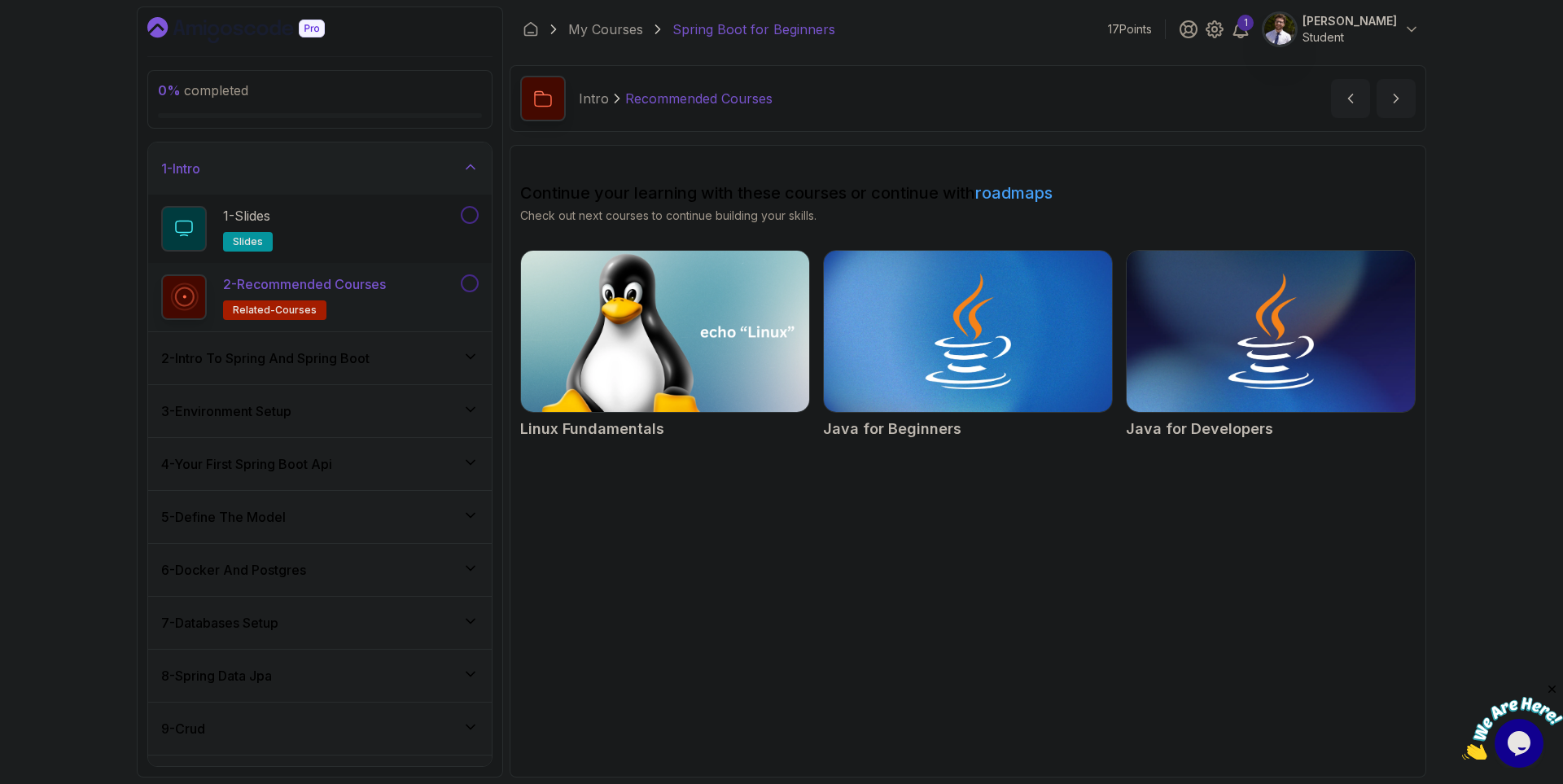
click at [680, 382] on img at bounding box center [665, 331] width 303 height 169
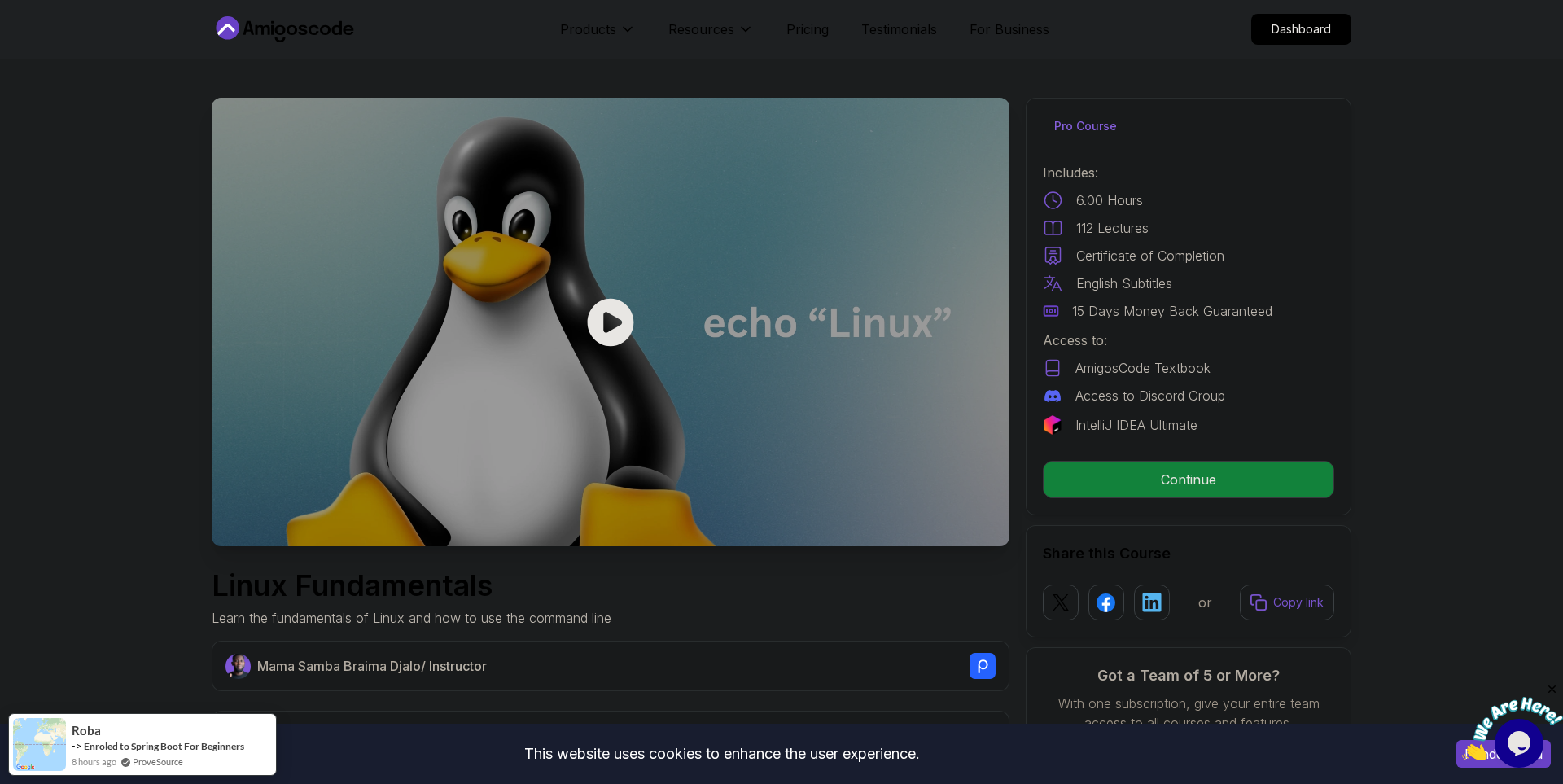
click at [629, 322] on icon at bounding box center [611, 322] width 46 height 48
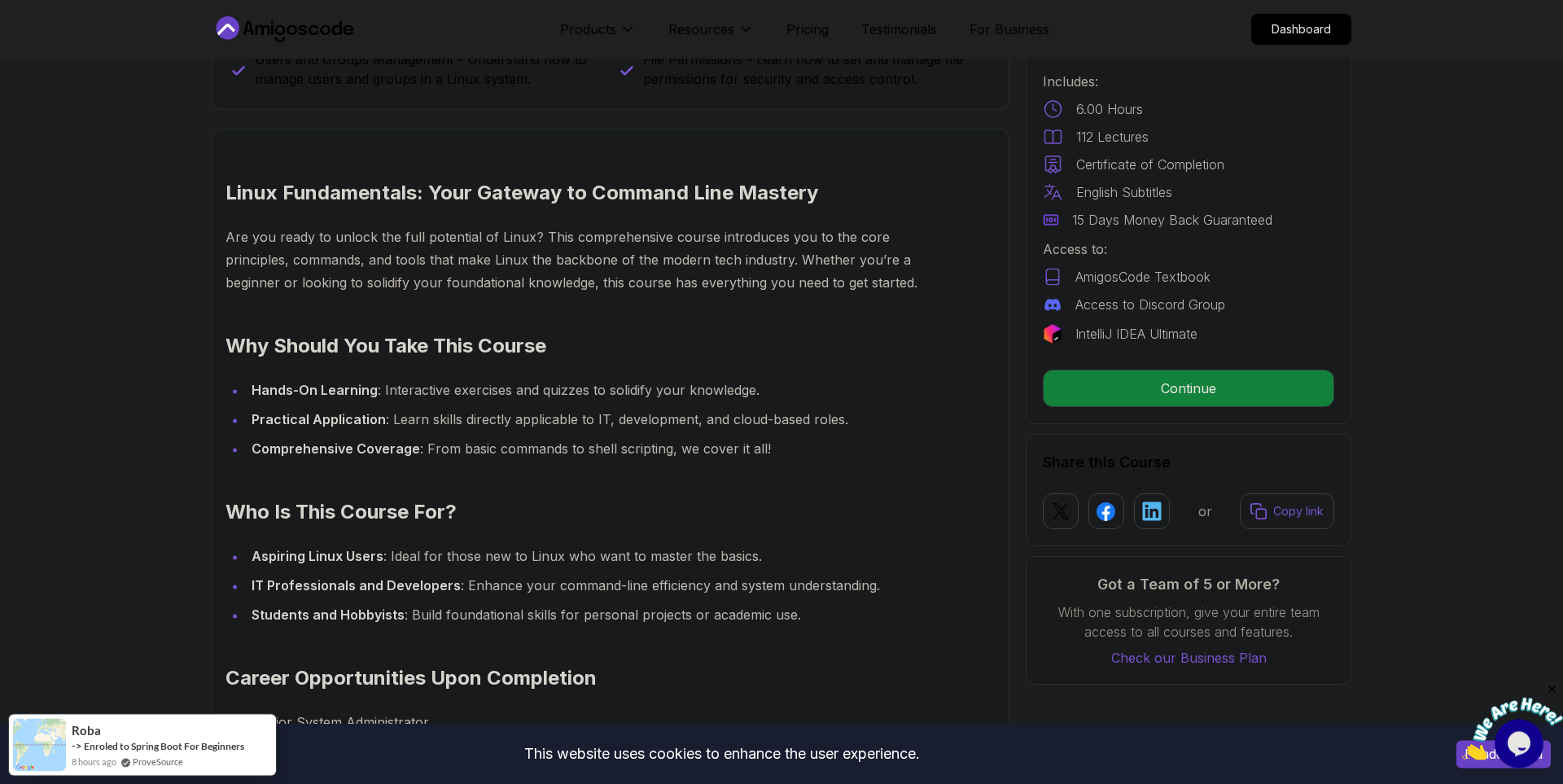
scroll to position [1123, 0]
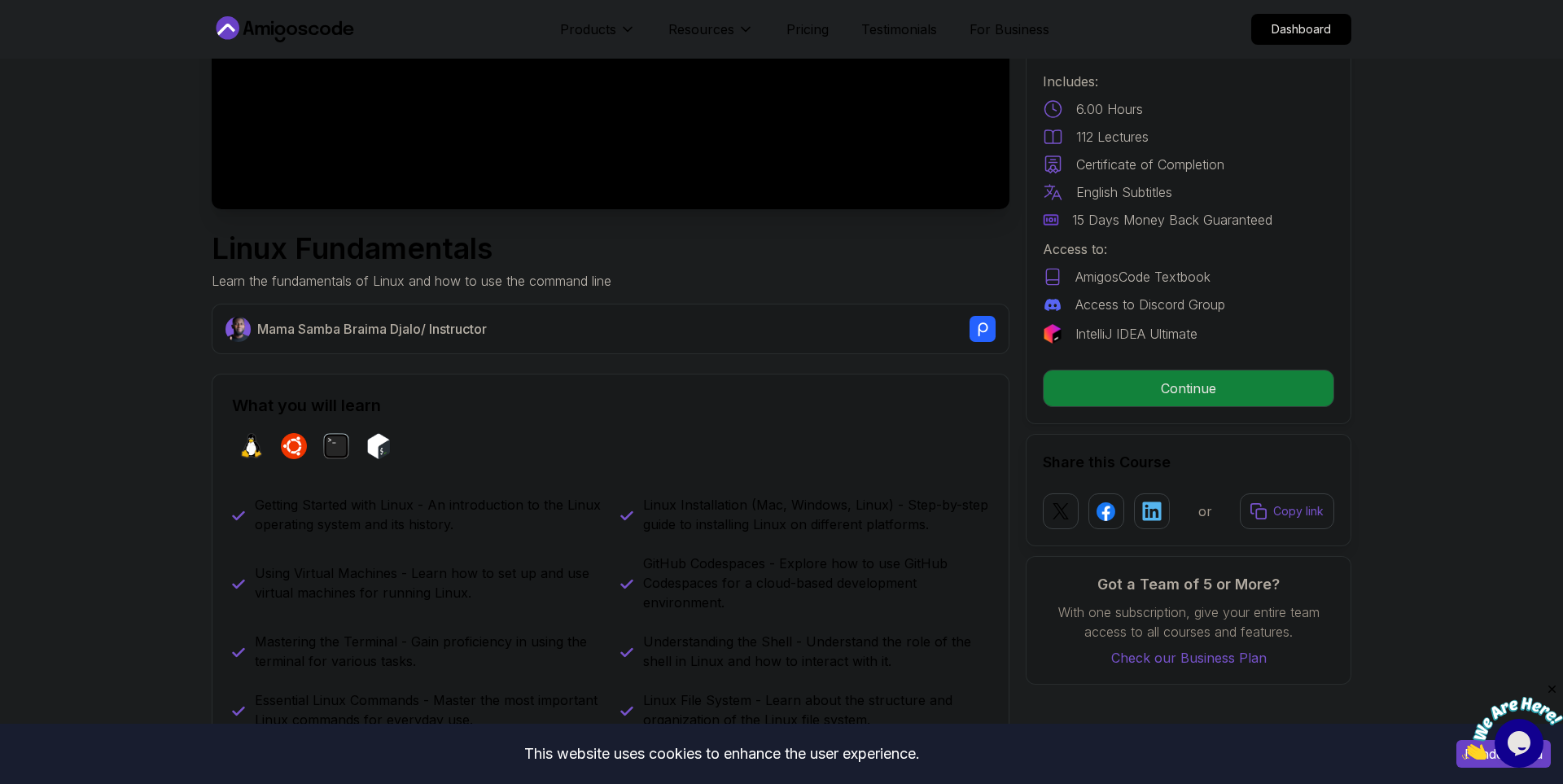
scroll to position [0, 0]
